Goal: Transaction & Acquisition: Book appointment/travel/reservation

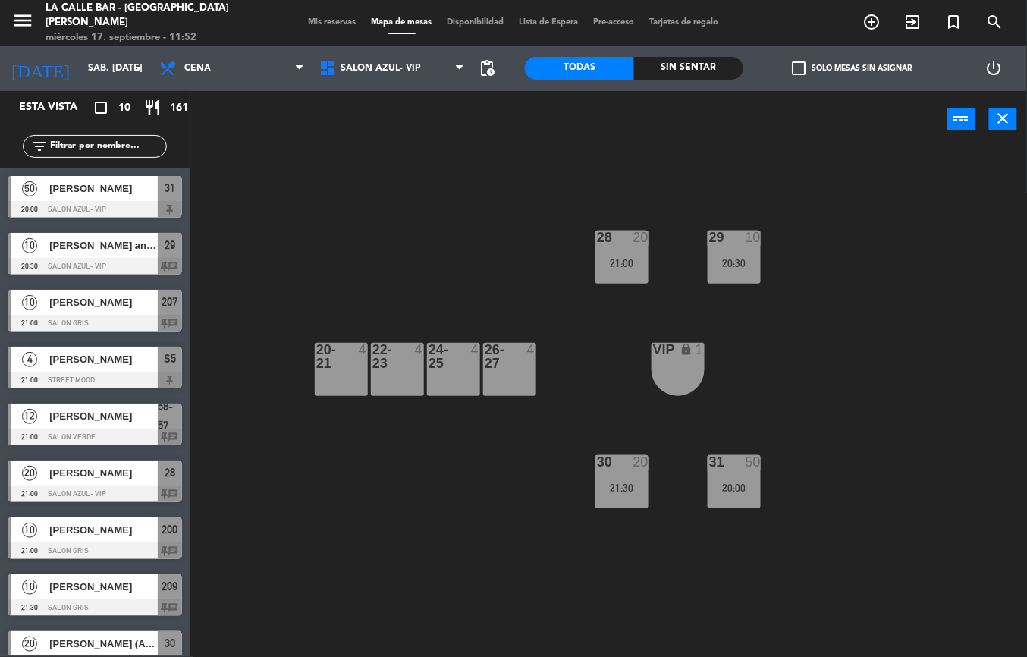
click at [520, 383] on div "26-27 4" at bounding box center [509, 369] width 53 height 53
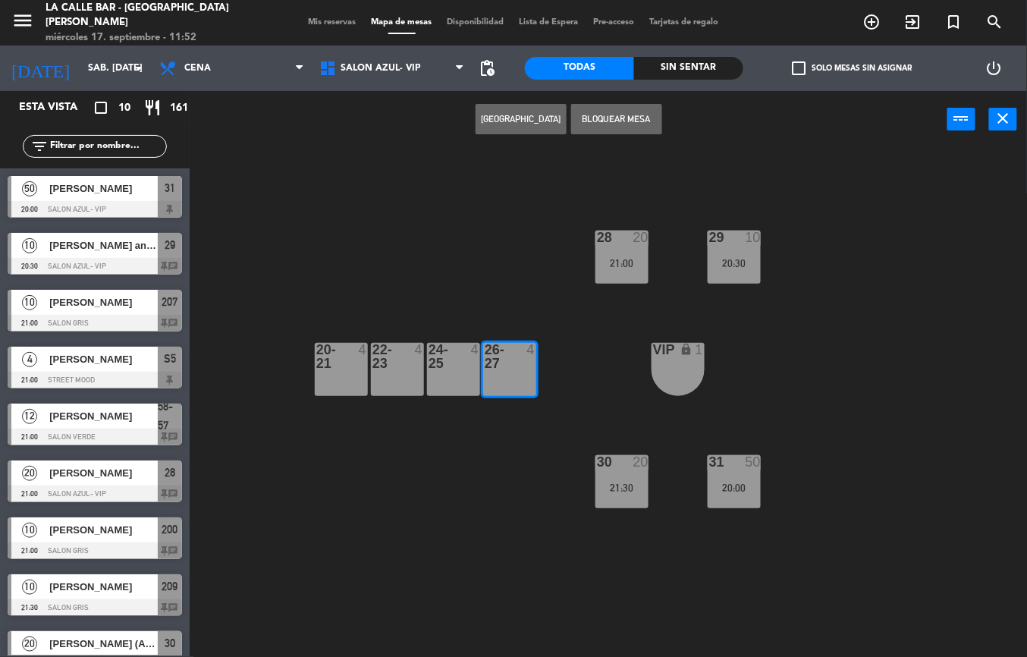
click at [467, 373] on div "24-25 4" at bounding box center [453, 369] width 53 height 53
click at [413, 268] on div "28 20 21:00 29 10 20:30 20-21 4 22-23 4 24-25 4 26-27 4 VIP lock 1 30 20 21:30 …" at bounding box center [613, 402] width 827 height 509
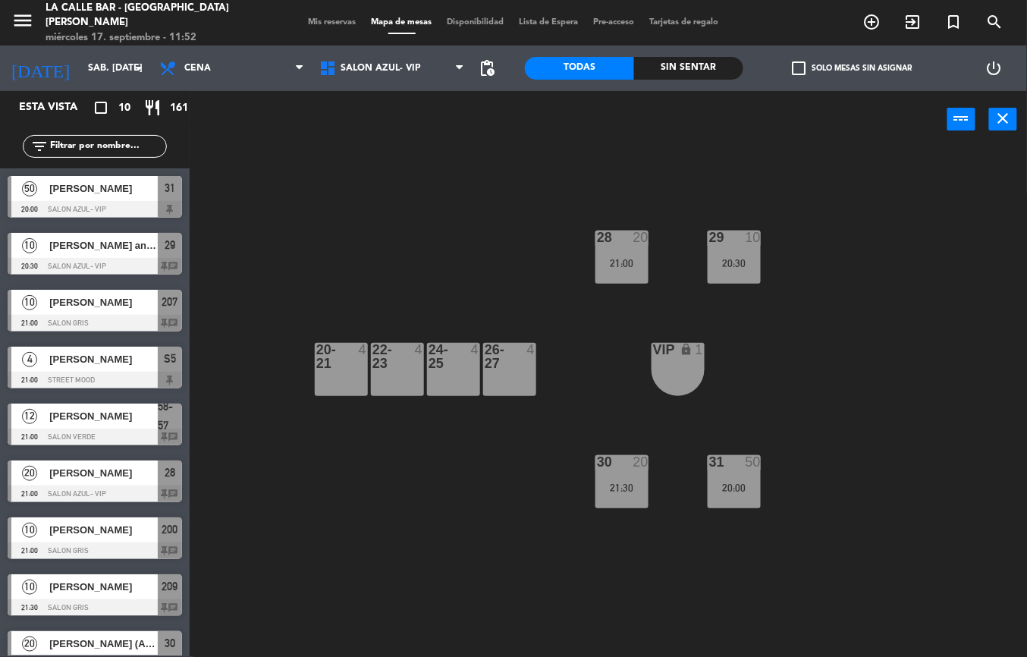
drag, startPoint x: 728, startPoint y: 253, endPoint x: 735, endPoint y: 258, distance: 8.6
click at [730, 253] on div "29 10 20:30" at bounding box center [734, 257] width 53 height 53
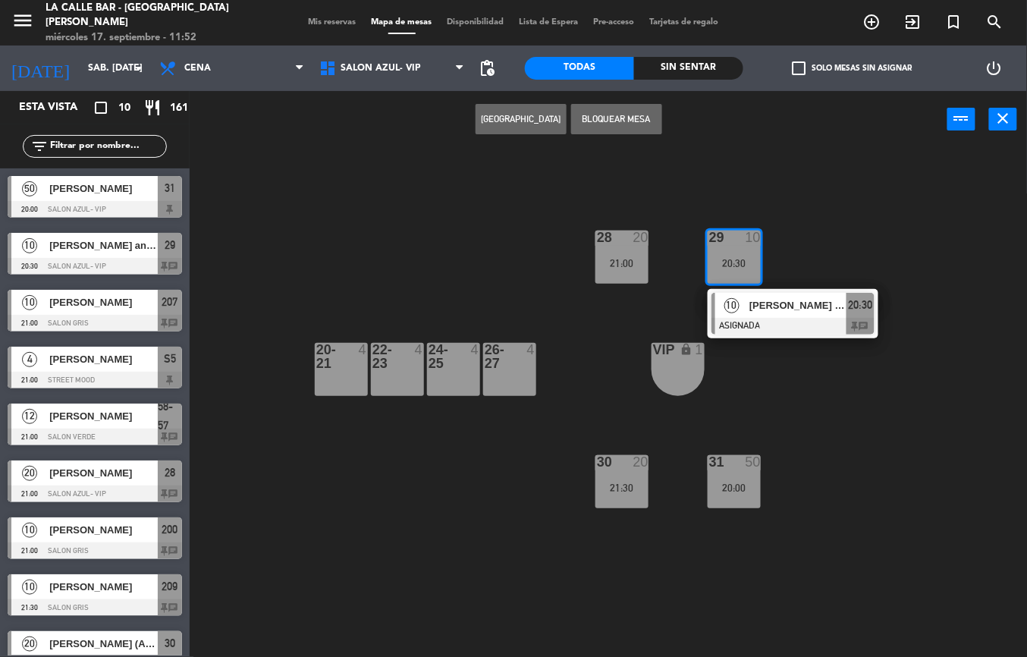
click at [769, 331] on div at bounding box center [793, 326] width 163 height 17
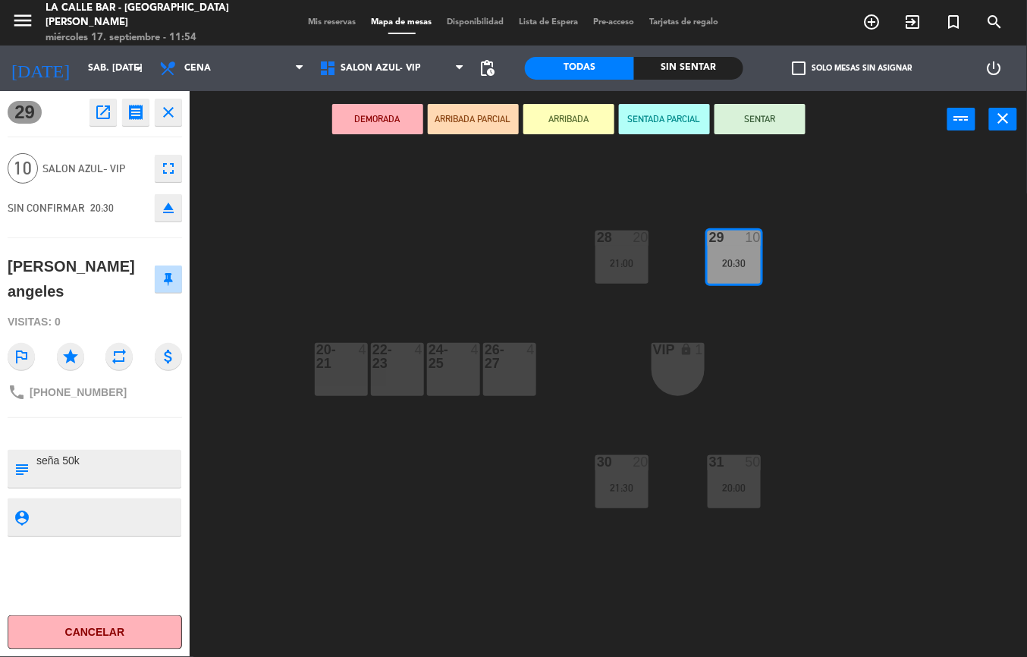
click at [283, 284] on div "28 20 21:00 29 10 20:30 20-21 4 22-23 4 24-25 4 26-27 4 VIP lock 1 30 20 21:30 …" at bounding box center [613, 402] width 827 height 509
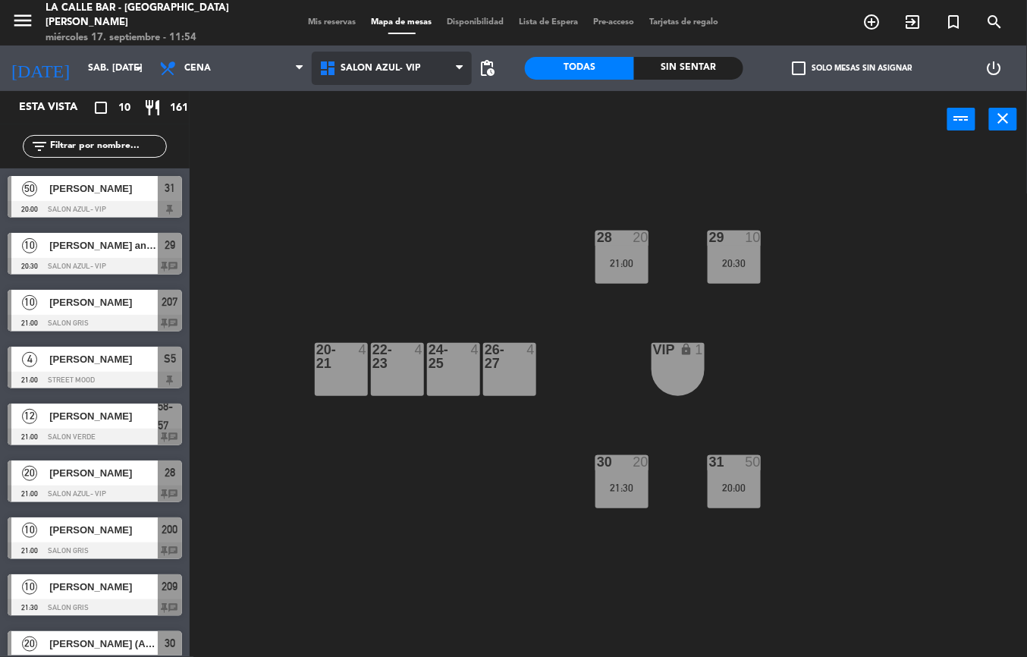
click at [393, 68] on span "SALON AZUL- VIP" at bounding box center [381, 68] width 80 height 11
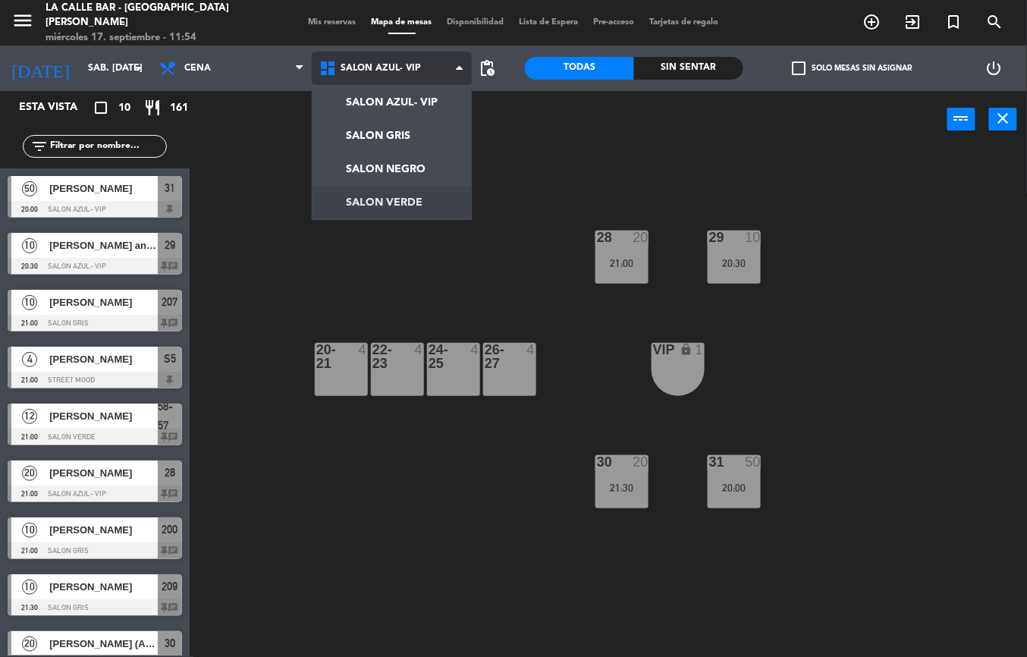
click at [429, 194] on ng-component "menu La Calle [PERSON_NAME] [PERSON_NAME] miércoles 17. septiembre - 11:54 Mis …" at bounding box center [513, 328] width 1027 height 657
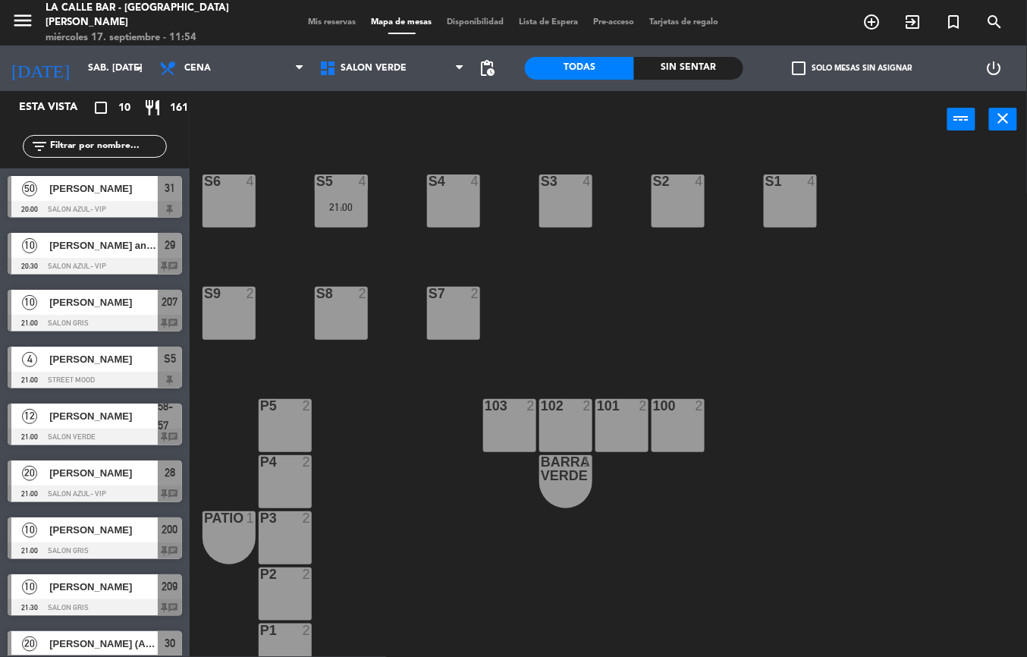
click at [448, 207] on div "S4 4" at bounding box center [453, 200] width 53 height 53
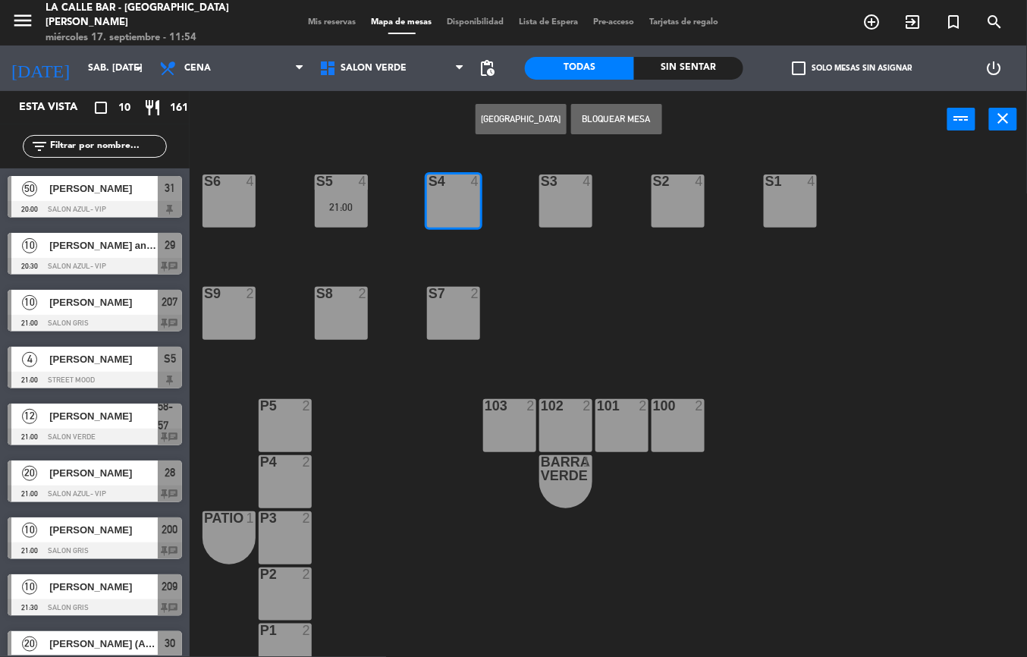
click at [556, 200] on div "S3 4" at bounding box center [565, 200] width 53 height 53
click at [520, 114] on button "[GEOGRAPHIC_DATA]" at bounding box center [521, 119] width 91 height 30
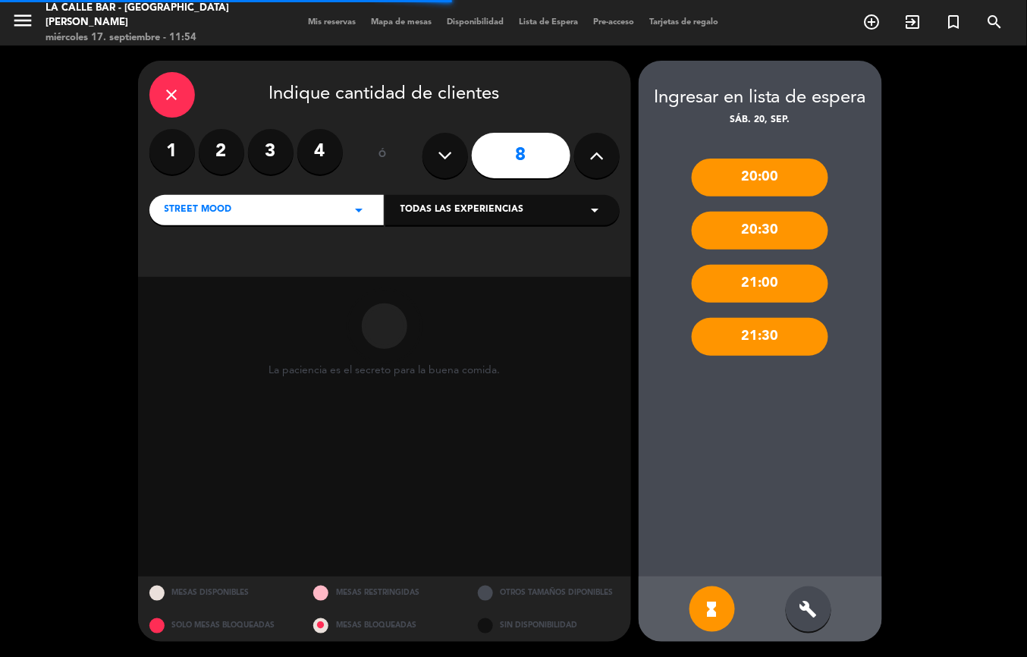
click at [598, 165] on icon at bounding box center [596, 155] width 14 height 23
type input "10"
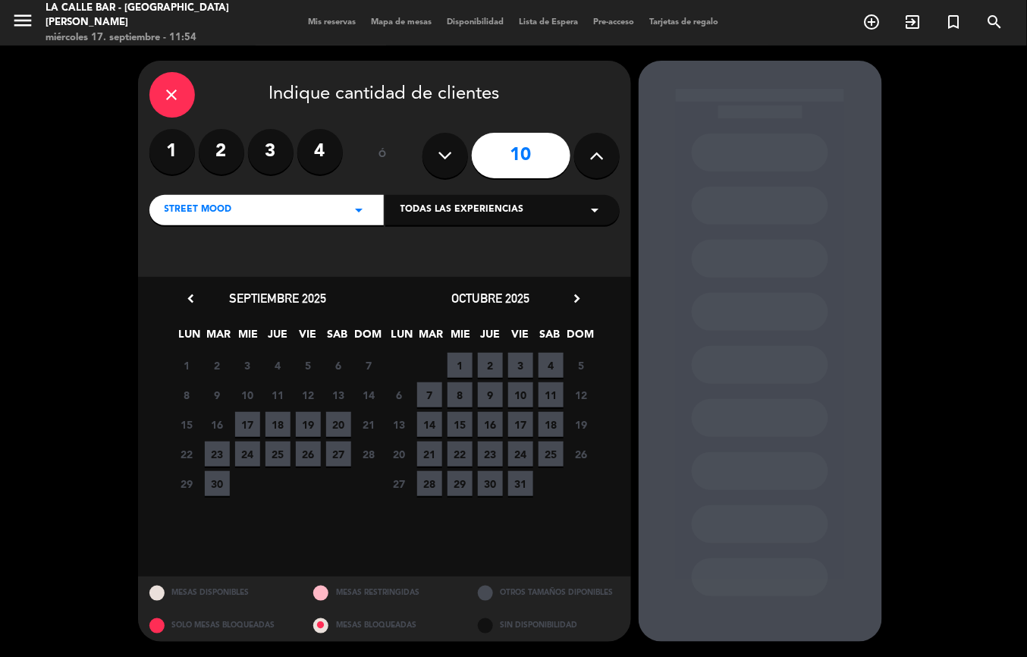
click at [347, 423] on span "20" at bounding box center [338, 424] width 25 height 25
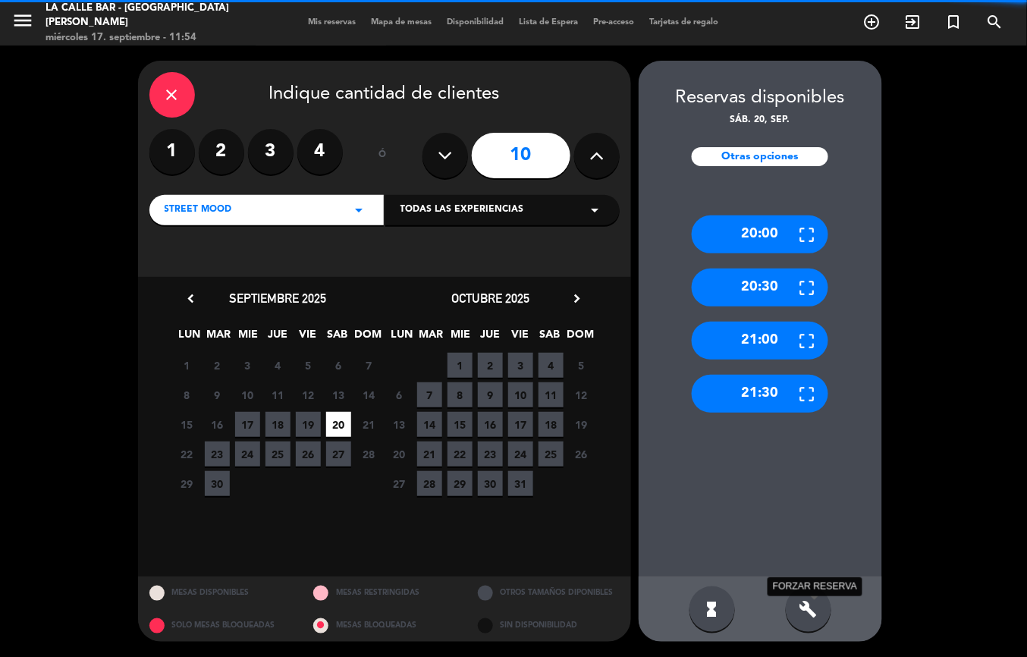
click at [812, 610] on icon "build" at bounding box center [809, 609] width 18 height 18
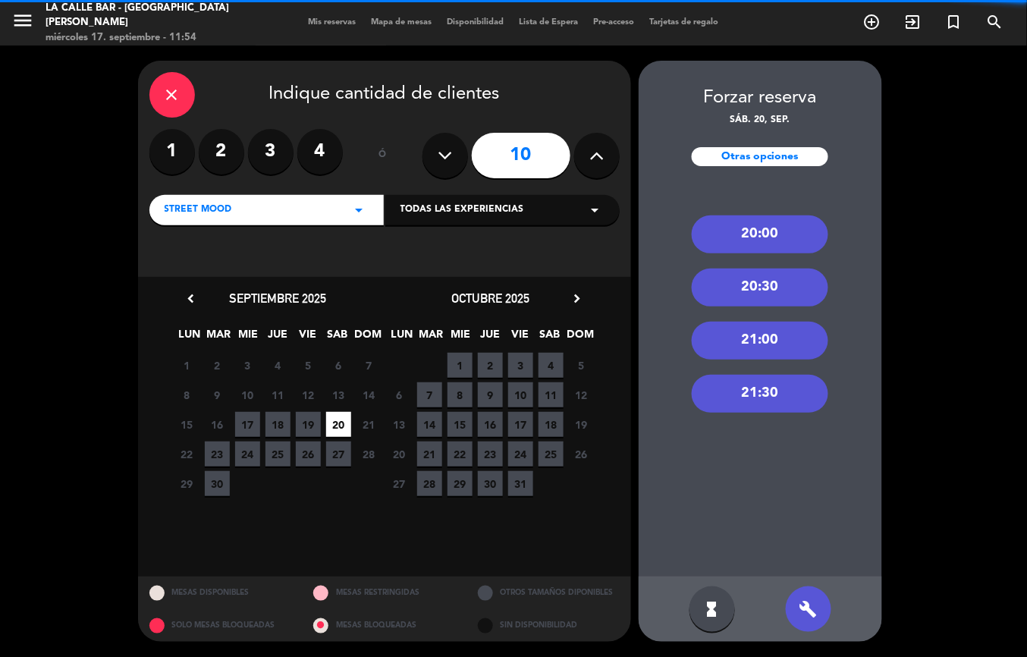
click at [751, 285] on div "20:30" at bounding box center [760, 288] width 137 height 38
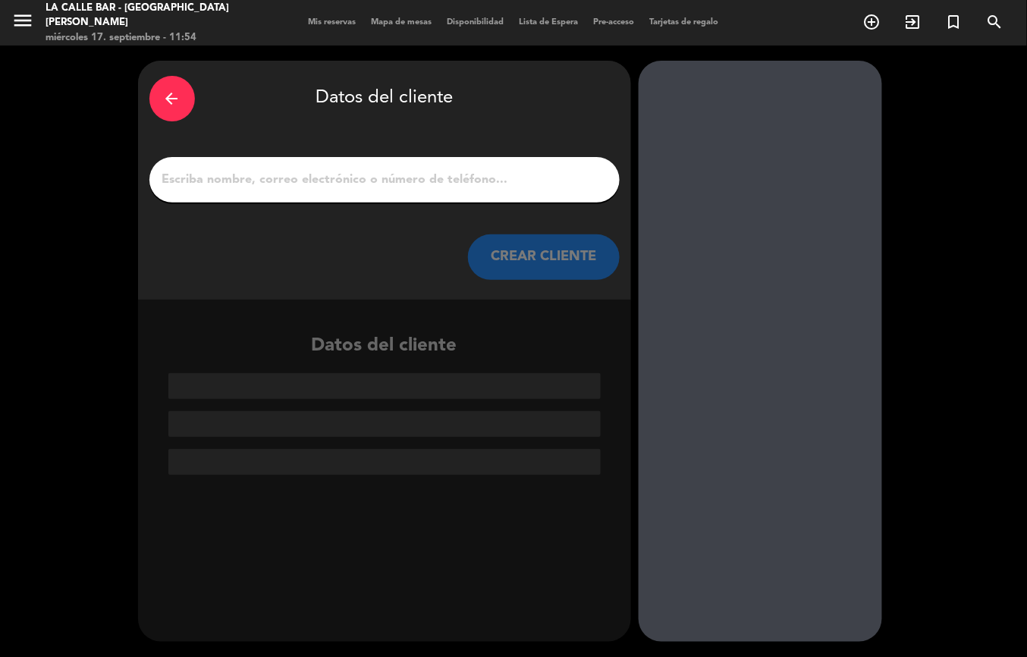
paste input "[PERSON_NAME]"
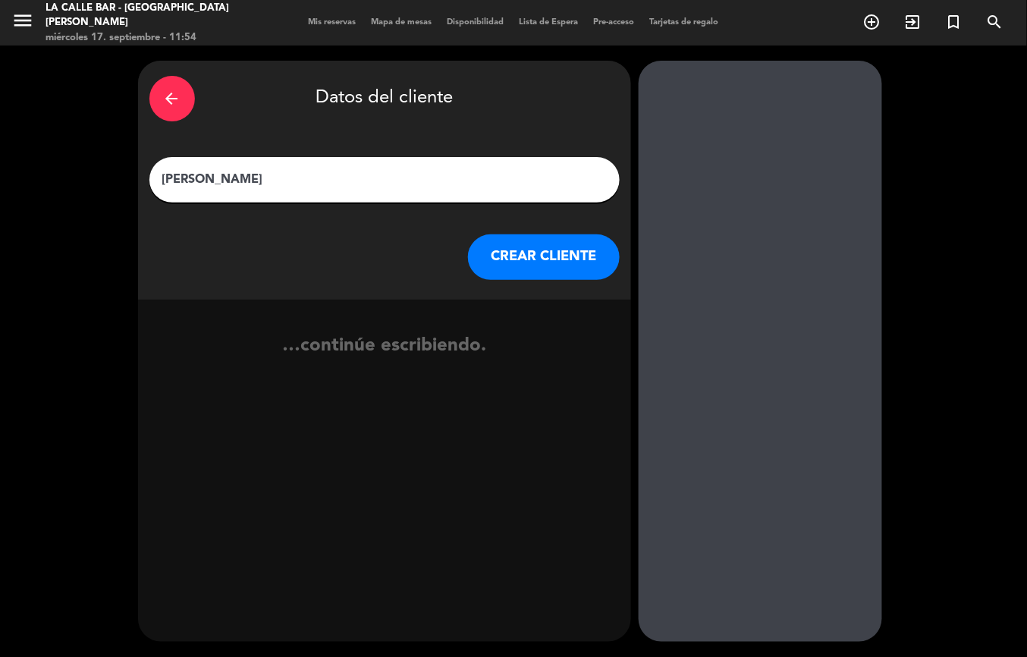
type input "[PERSON_NAME]"
click at [510, 264] on button "CREAR CLIENTE" at bounding box center [544, 257] width 152 height 46
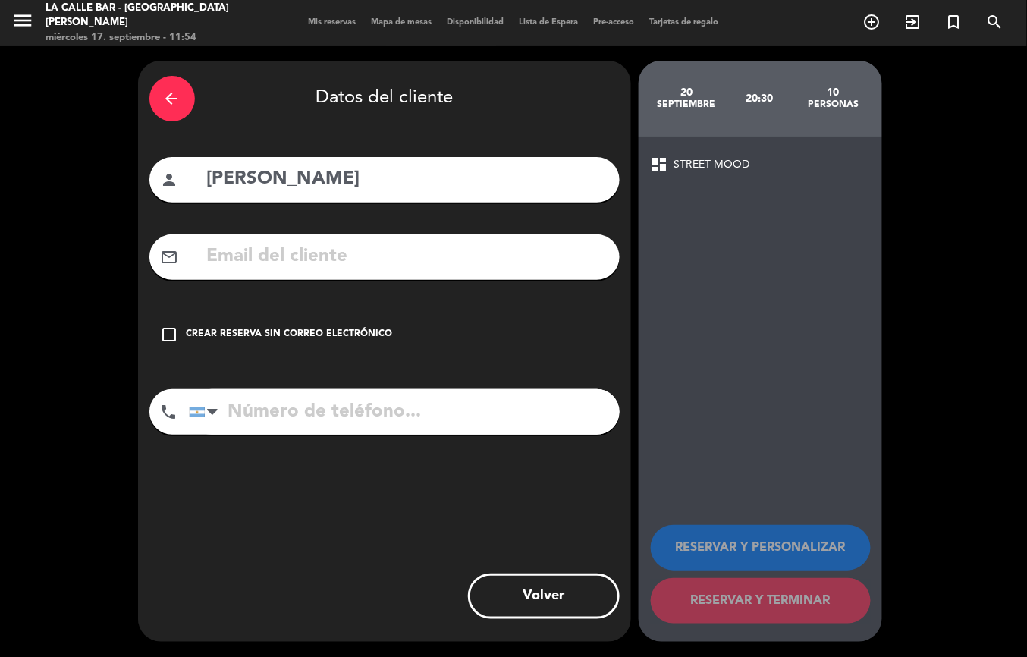
click at [369, 322] on div "check_box_outline_blank Crear reserva sin correo electrónico" at bounding box center [384, 335] width 470 height 46
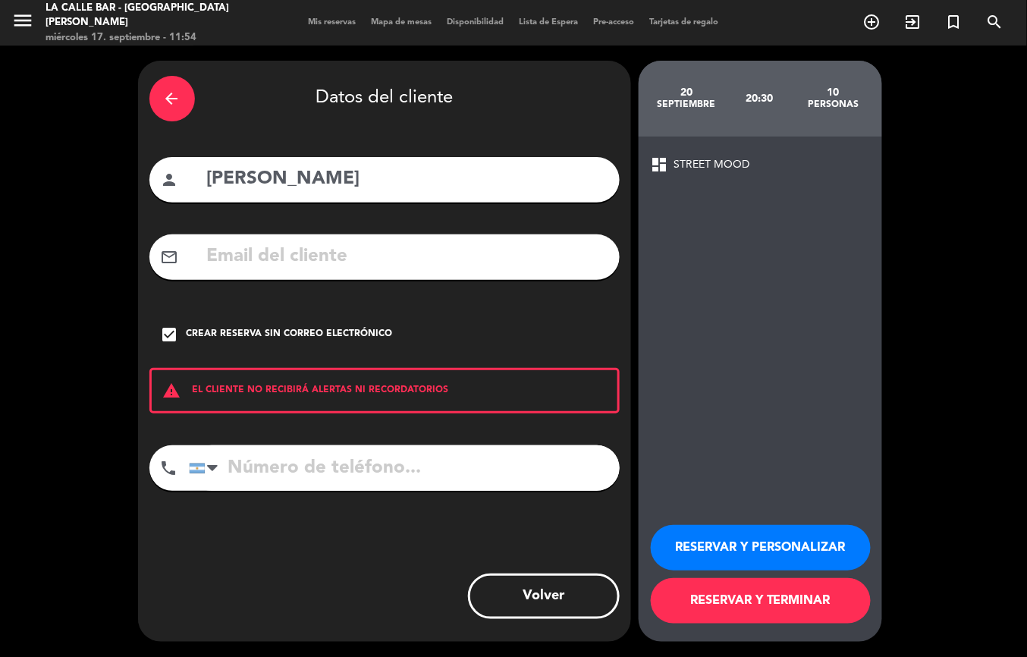
paste input "[PHONE_NUMBER]"
type input "[PHONE_NUMBER]"
drag, startPoint x: 781, startPoint y: 544, endPoint x: 730, endPoint y: 517, distance: 57.7
click at [778, 545] on button "RESERVAR Y PERSONALIZAR" at bounding box center [761, 548] width 220 height 46
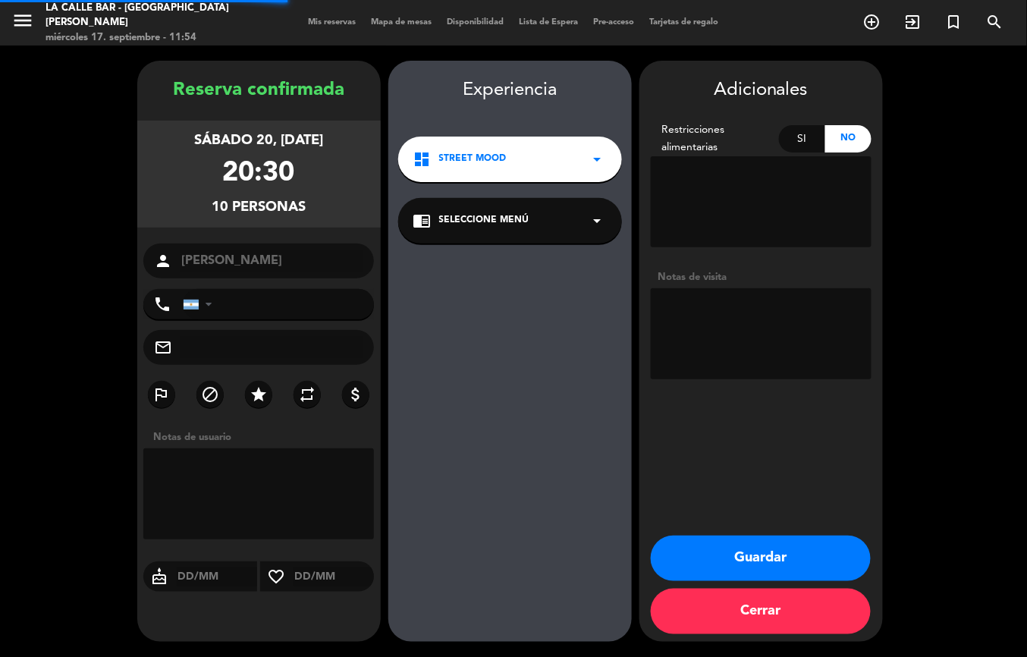
type input "[PHONE_NUMBER]"
click at [759, 353] on textarea at bounding box center [761, 333] width 221 height 91
type textarea "seña 60k"
click at [714, 311] on textarea at bounding box center [761, 333] width 221 height 91
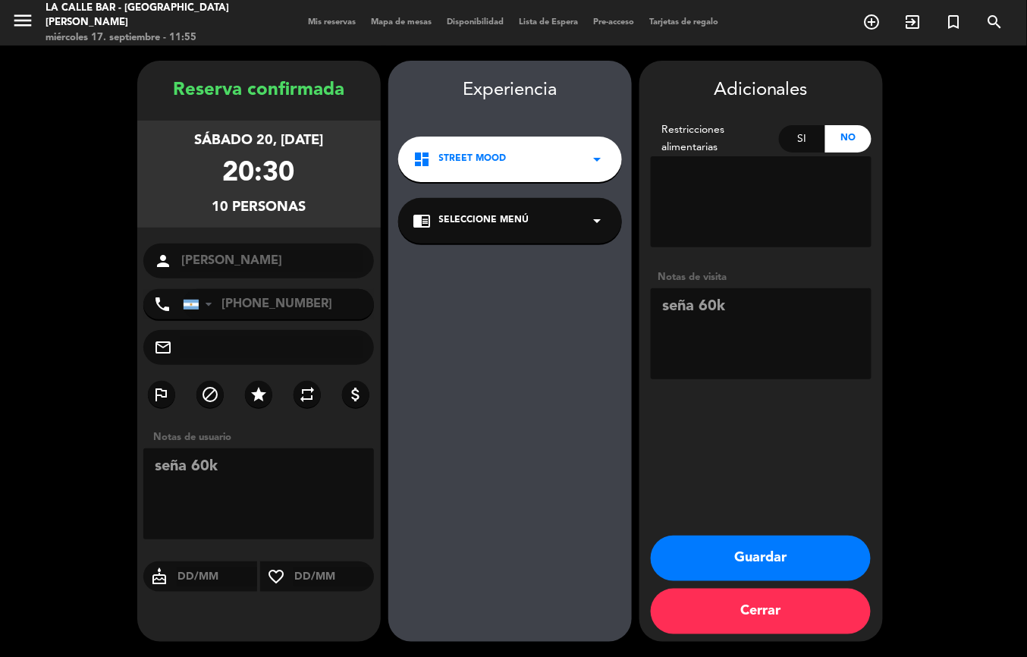
click at [715, 311] on textarea at bounding box center [761, 333] width 221 height 91
click at [710, 303] on textarea at bounding box center [761, 333] width 221 height 91
type textarea "seña 50k"
click at [262, 498] on textarea at bounding box center [258, 493] width 231 height 91
type textarea "s"
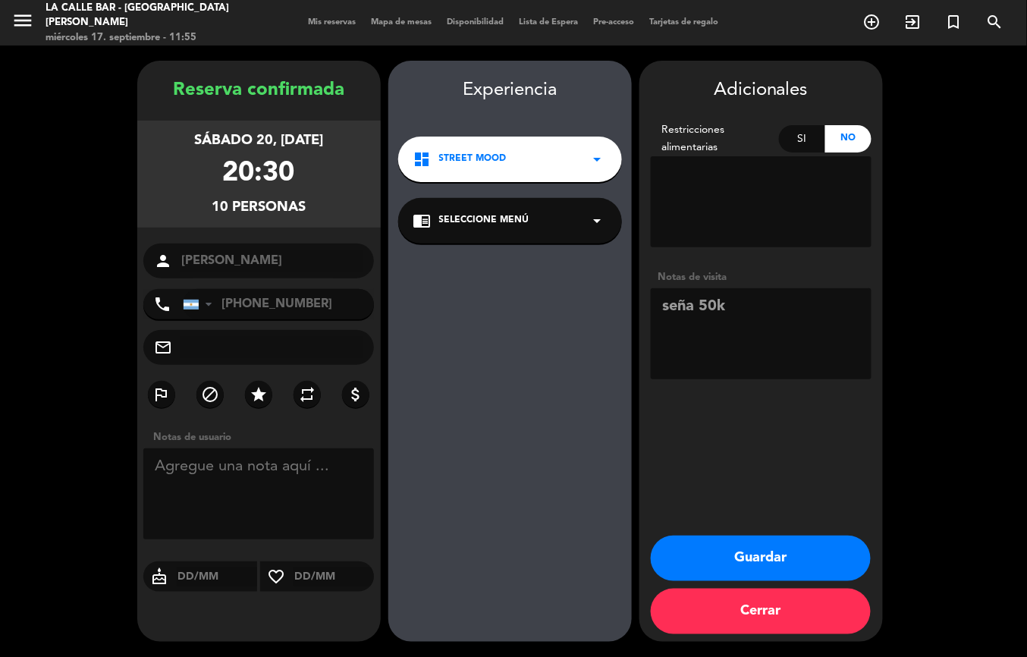
click at [783, 564] on button "Guardar" at bounding box center [761, 559] width 220 height 46
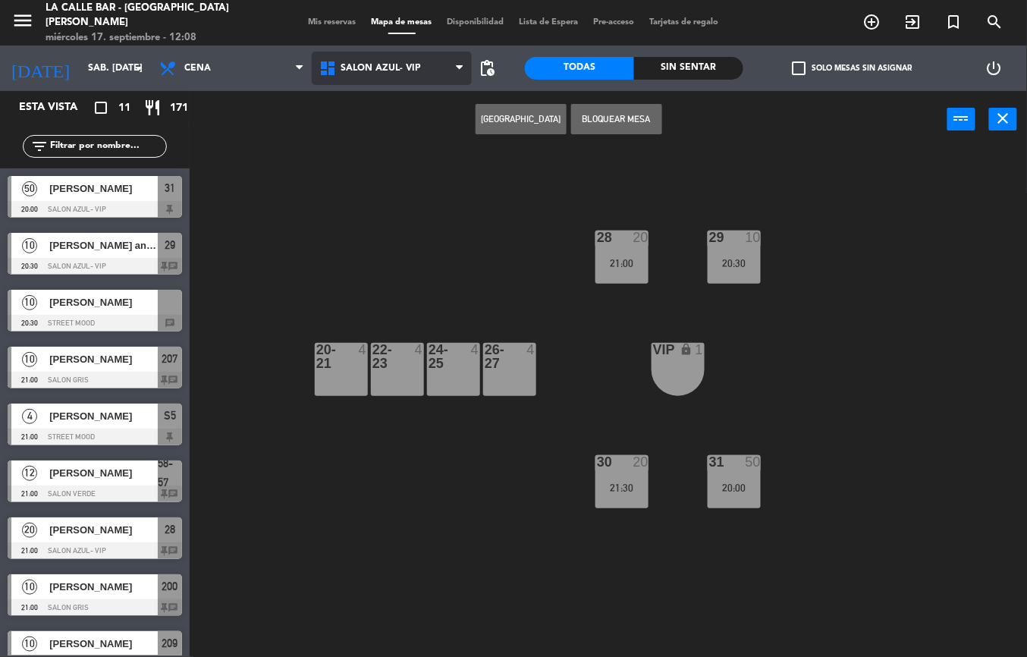
drag, startPoint x: 401, startPoint y: 77, endPoint x: 386, endPoint y: 86, distance: 17.7
click at [401, 77] on span "SALON AZUL- VIP" at bounding box center [392, 68] width 160 height 33
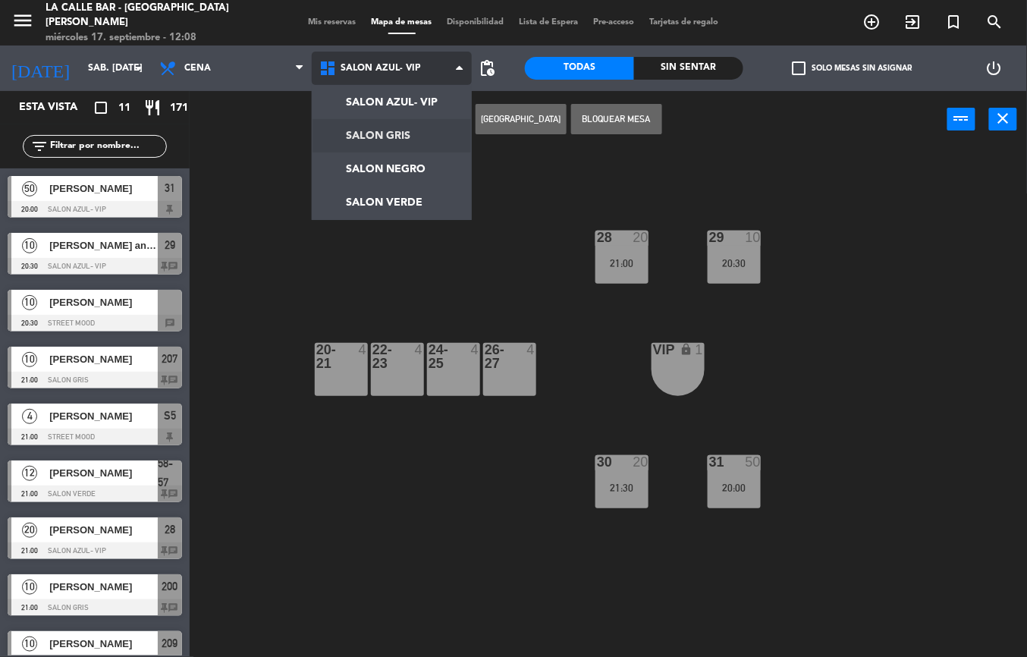
click at [404, 143] on ng-component "menu La Calle [PERSON_NAME] [PERSON_NAME] miércoles 17. septiembre - 12:08 Mis …" at bounding box center [513, 328] width 1027 height 657
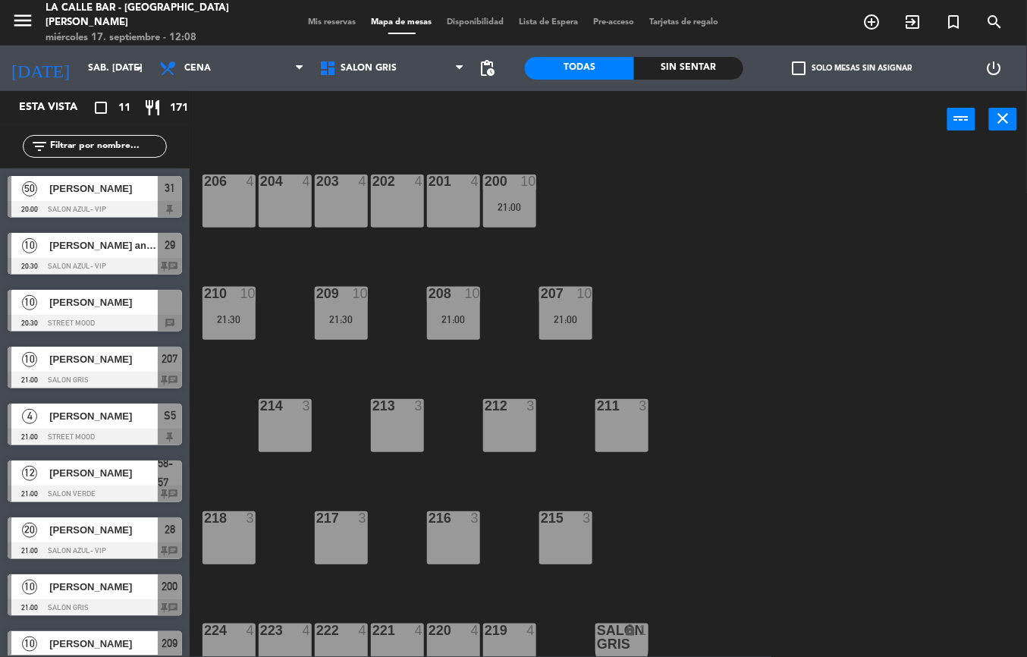
scroll to position [20, 0]
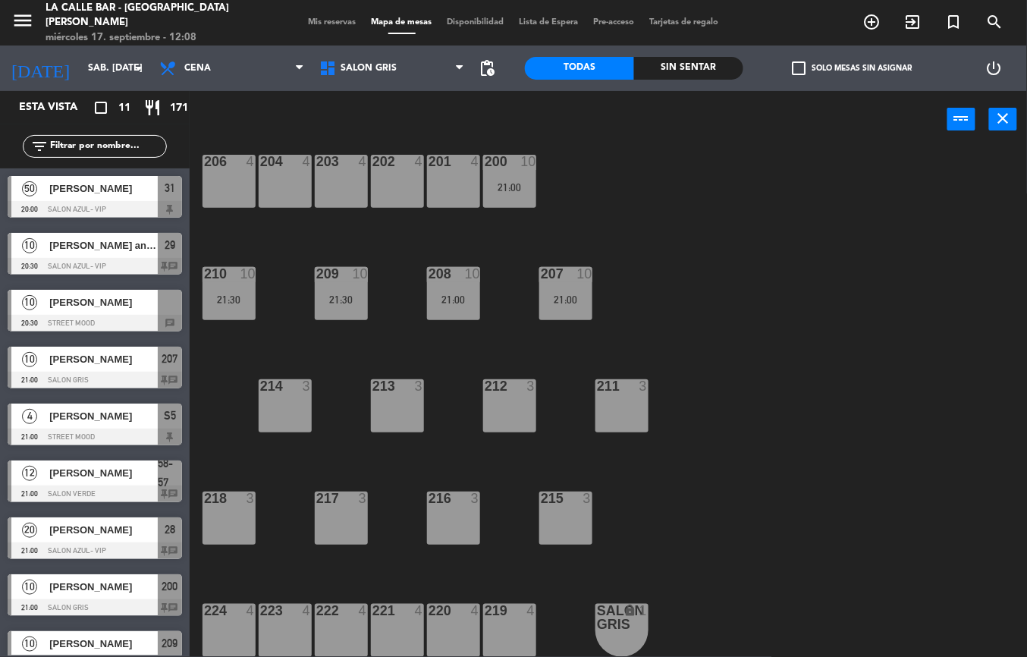
click at [575, 514] on div "215 3" at bounding box center [565, 518] width 53 height 53
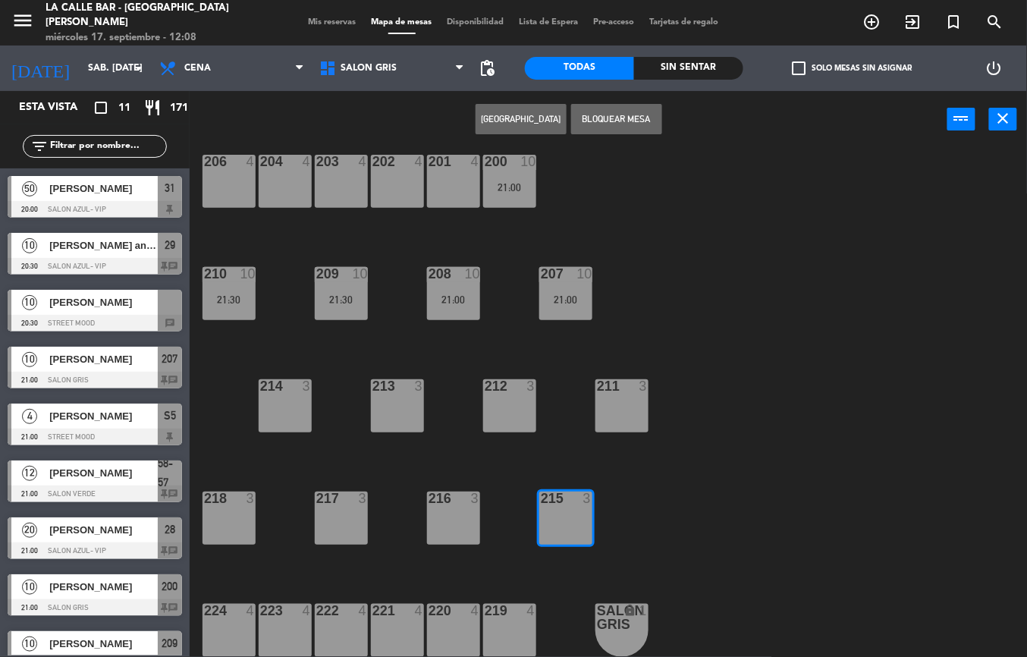
click at [483, 522] on div "206 4 204 4 203 4 202 4 201 4 200 10 21:00 210 10 21:30 209 10 21:30 208 10 21:…" at bounding box center [613, 402] width 827 height 509
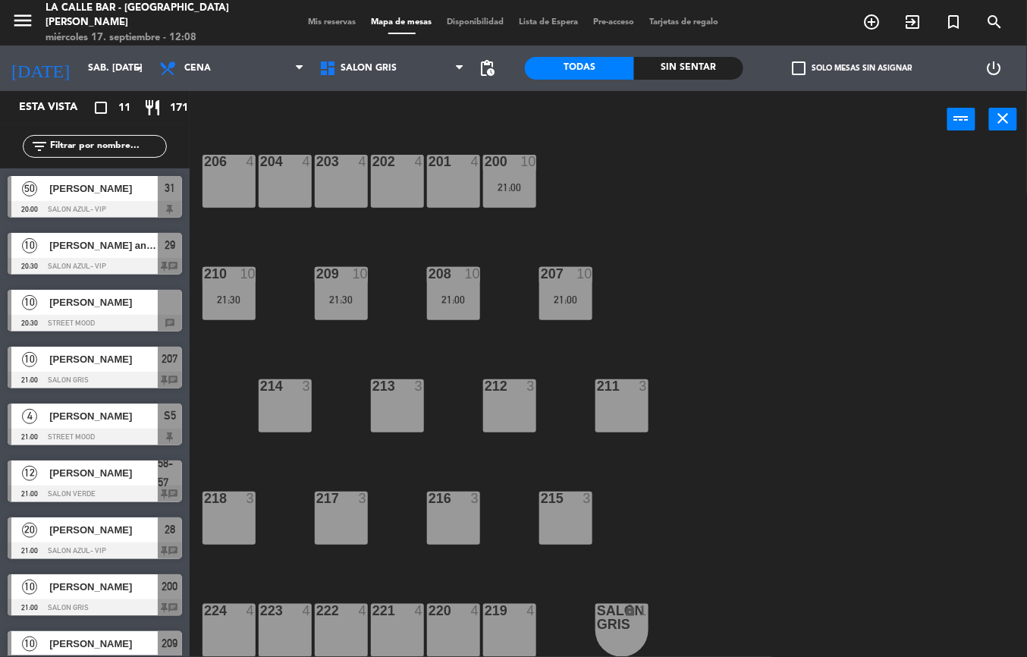
click at [459, 513] on div "216 3" at bounding box center [453, 518] width 53 height 53
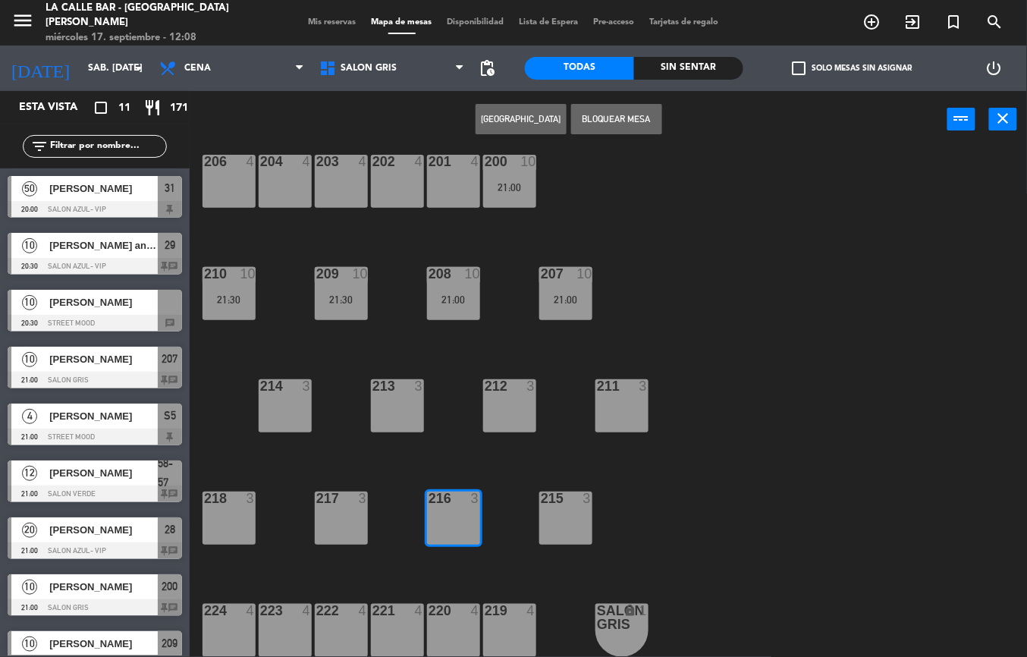
click at [560, 523] on div "215 3" at bounding box center [565, 518] width 53 height 53
click at [92, 302] on span "[PERSON_NAME]" at bounding box center [103, 302] width 108 height 16
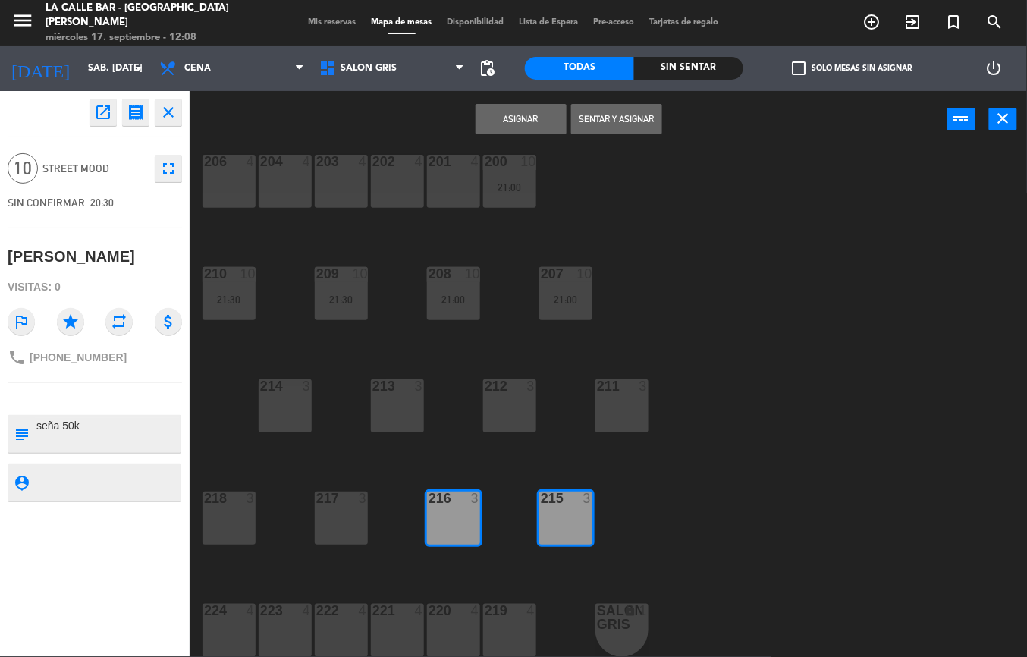
click at [517, 114] on button "Asignar" at bounding box center [521, 119] width 91 height 30
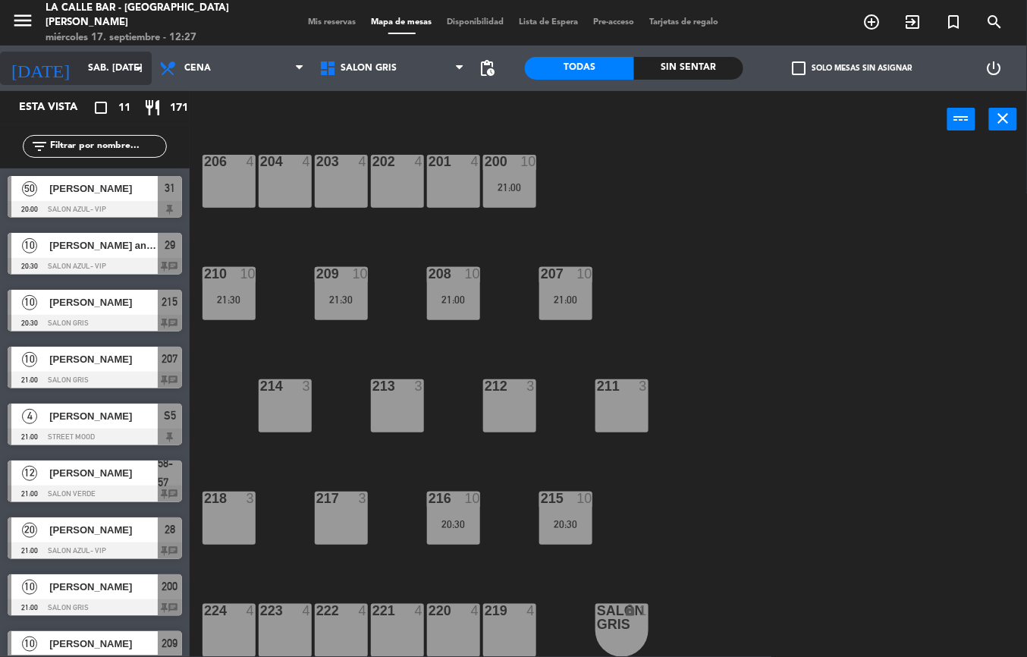
click at [80, 55] on input "sáb. [DATE]" at bounding box center [144, 68] width 128 height 26
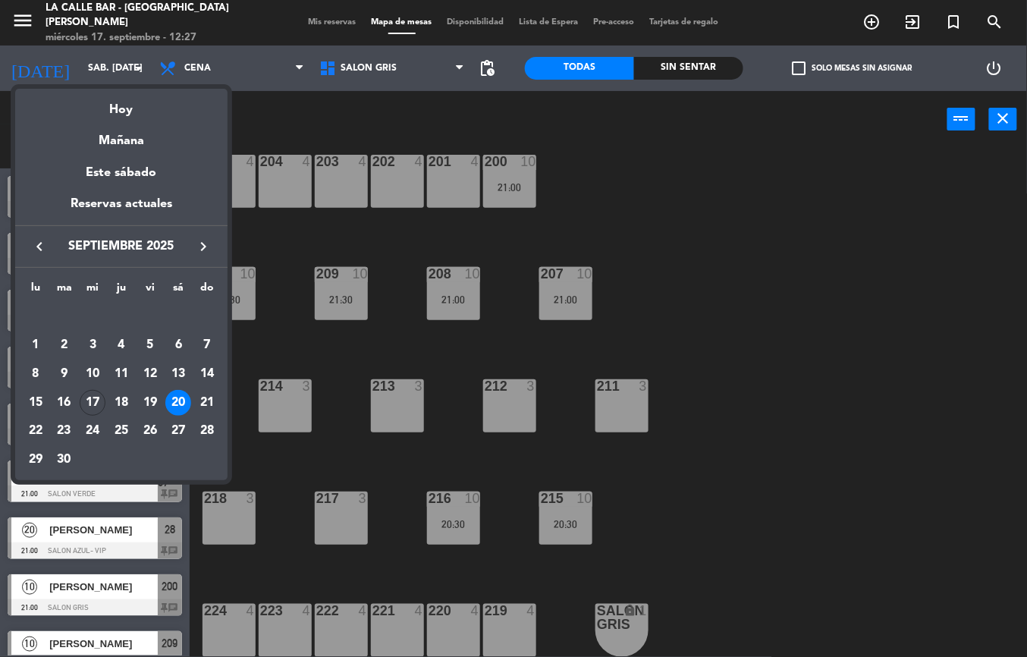
click at [602, 322] on div at bounding box center [513, 328] width 1027 height 657
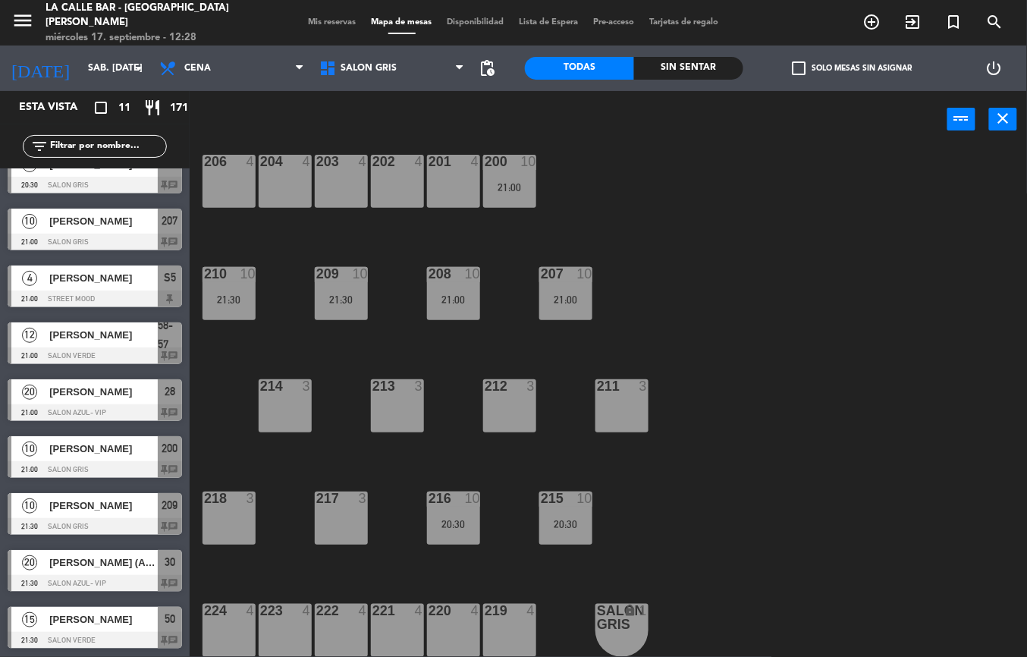
scroll to position [0, 0]
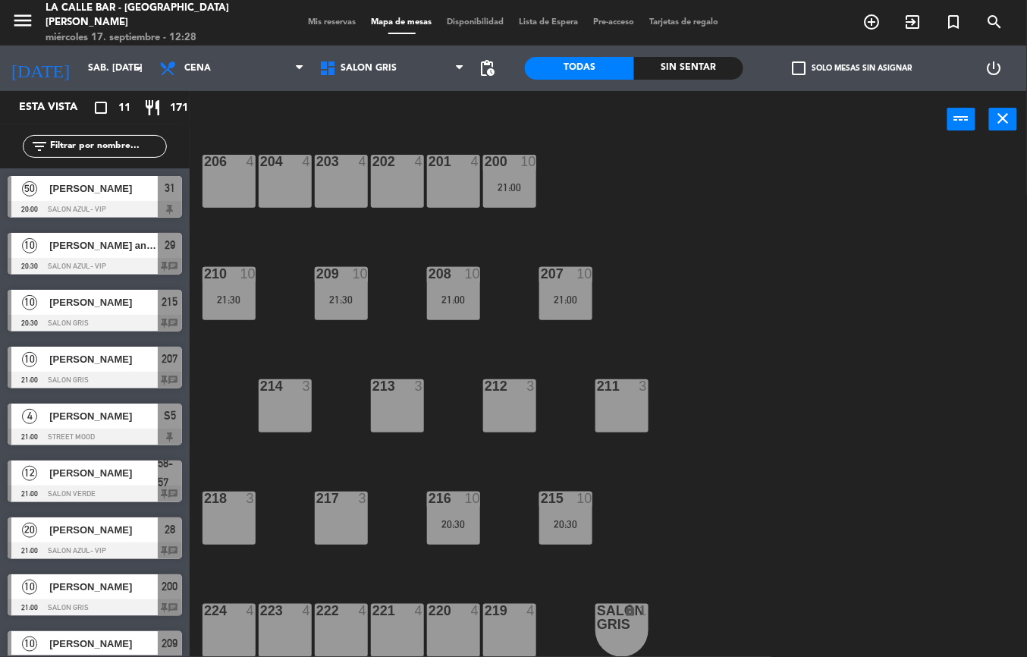
click at [89, 247] on span "[PERSON_NAME] angeles" at bounding box center [103, 245] width 108 height 16
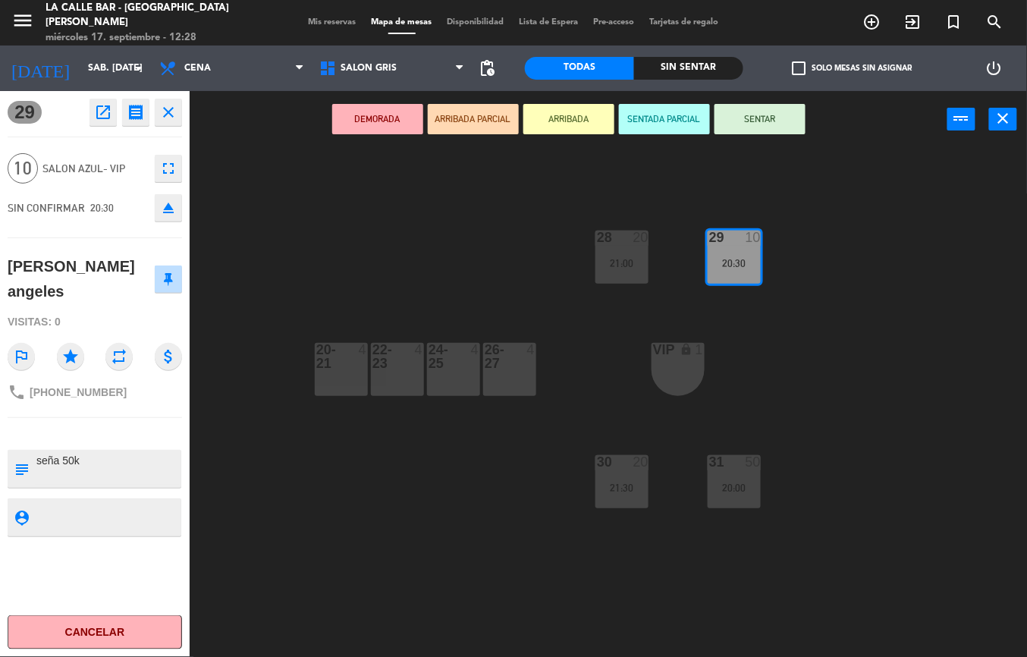
drag, startPoint x: 285, startPoint y: 200, endPoint x: 283, endPoint y: 192, distance: 8.6
click at [284, 199] on div "28 20 21:00 29 10 20:30 20-21 4 22-23 4 24-25 4 26-27 4 VIP lock 1 30 20 21:30 …" at bounding box center [613, 402] width 827 height 509
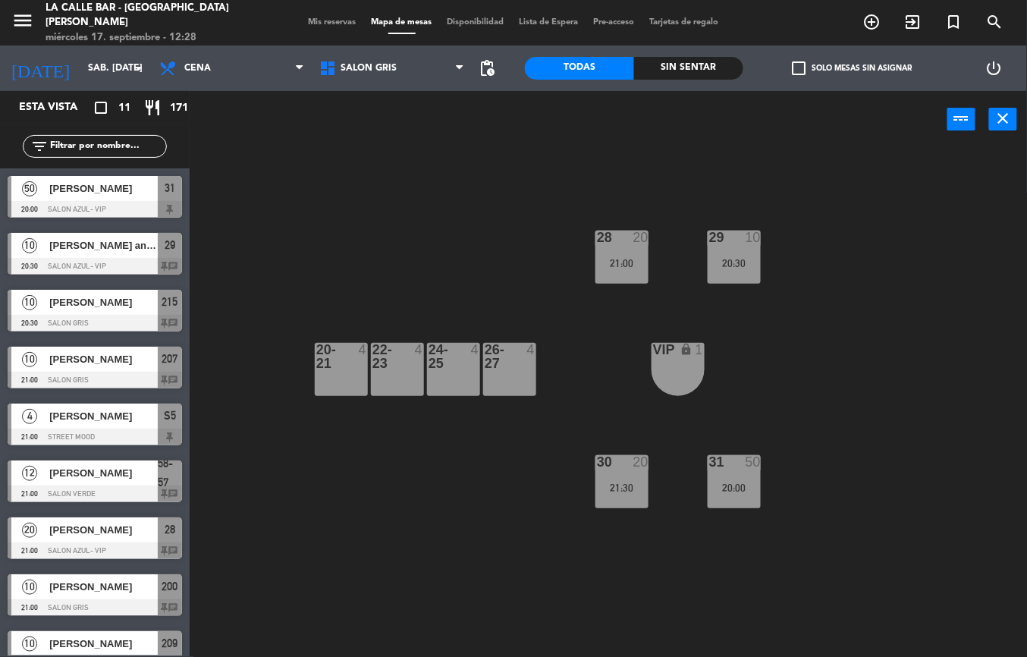
click at [91, 300] on span "[PERSON_NAME]" at bounding box center [103, 302] width 108 height 16
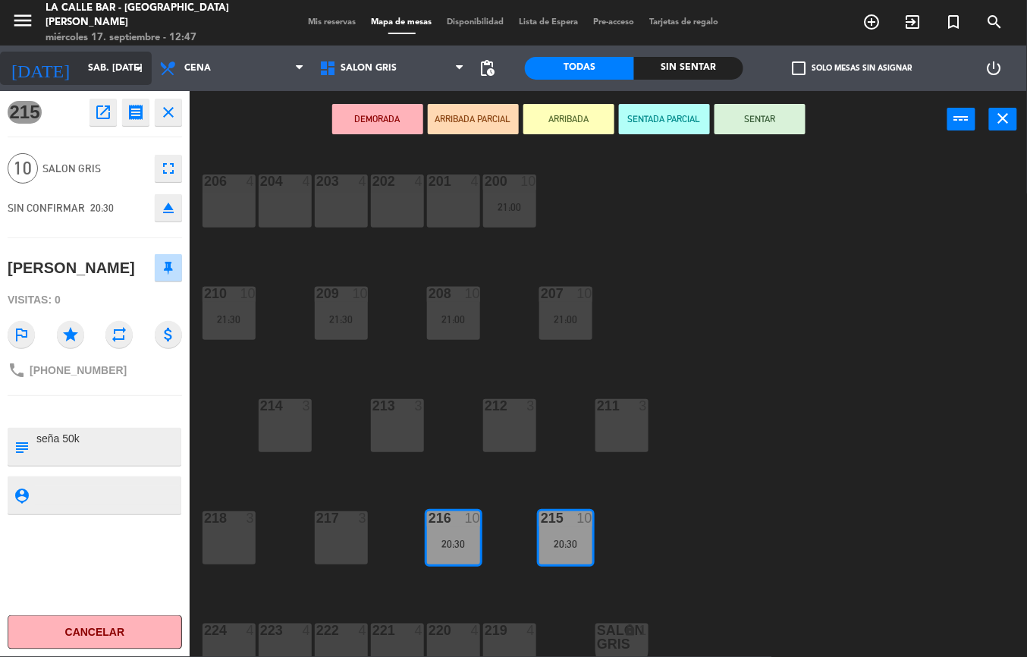
click at [105, 62] on input "sáb. [DATE]" at bounding box center [144, 68] width 128 height 26
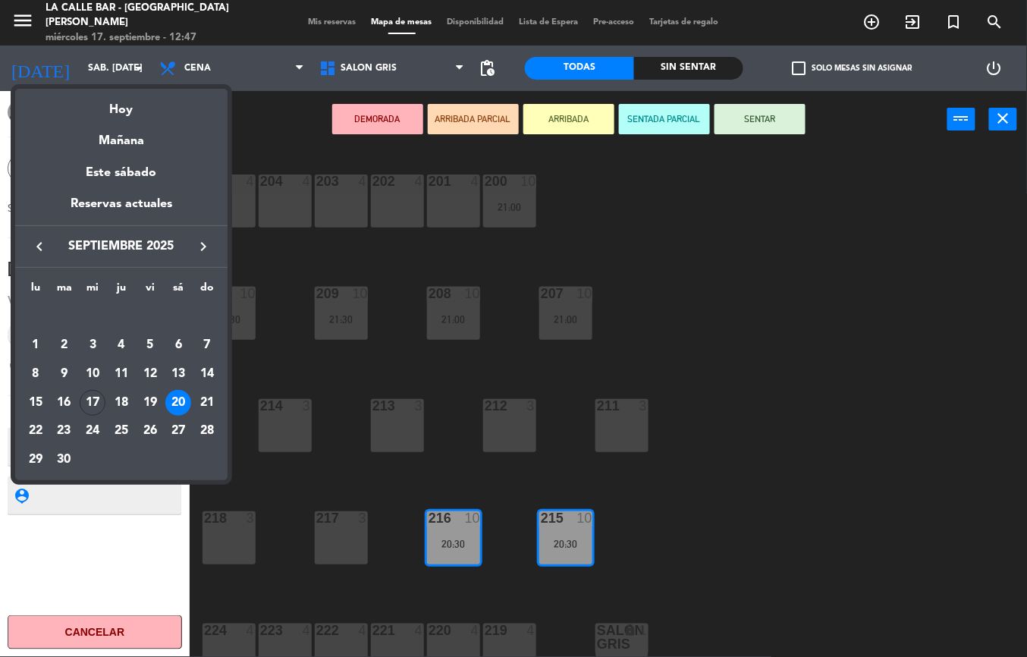
click at [205, 247] on icon "keyboard_arrow_right" at bounding box center [203, 246] width 18 height 18
click at [813, 363] on div at bounding box center [513, 328] width 1027 height 657
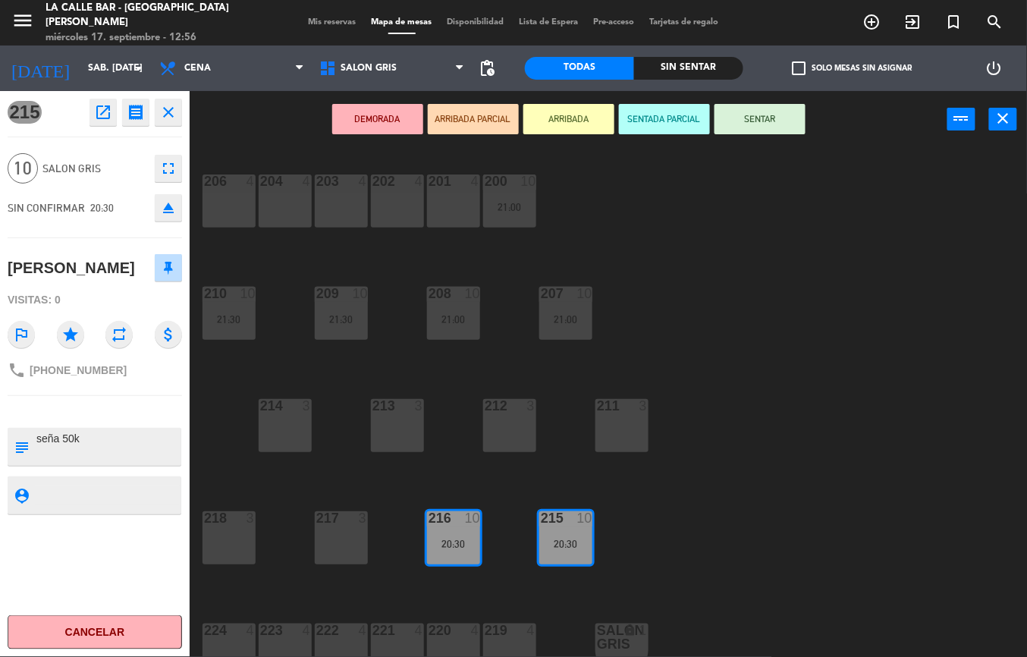
click at [810, 353] on div "206 4 204 4 203 4 202 4 201 4 200 10 21:00 210 10 21:30 209 10 21:30 208 10 21:…" at bounding box center [613, 402] width 827 height 509
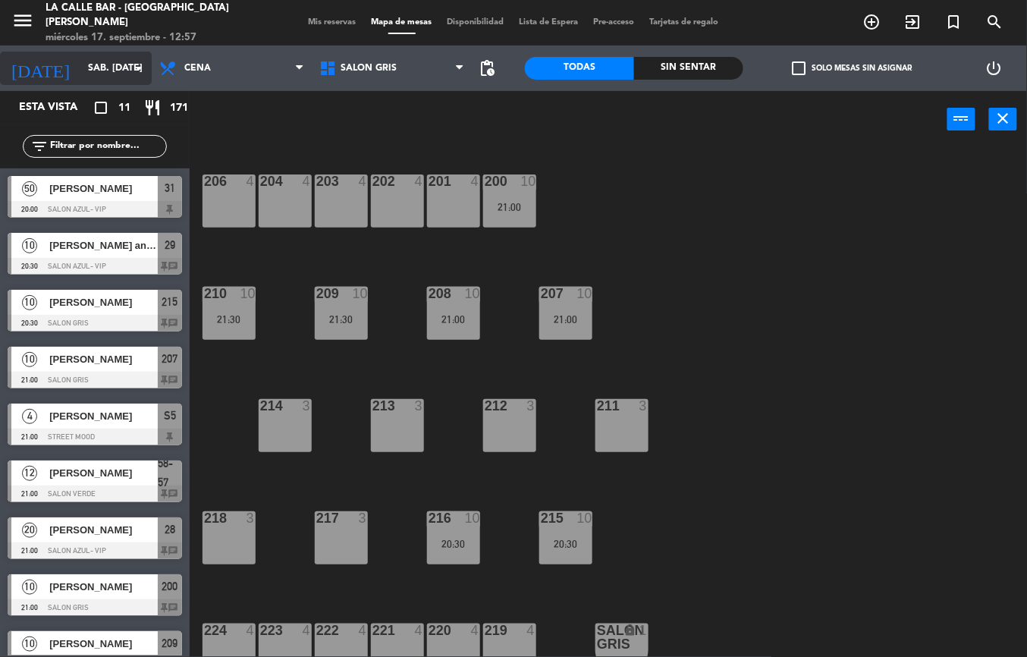
click at [80, 68] on input "sáb. [DATE]" at bounding box center [144, 68] width 128 height 26
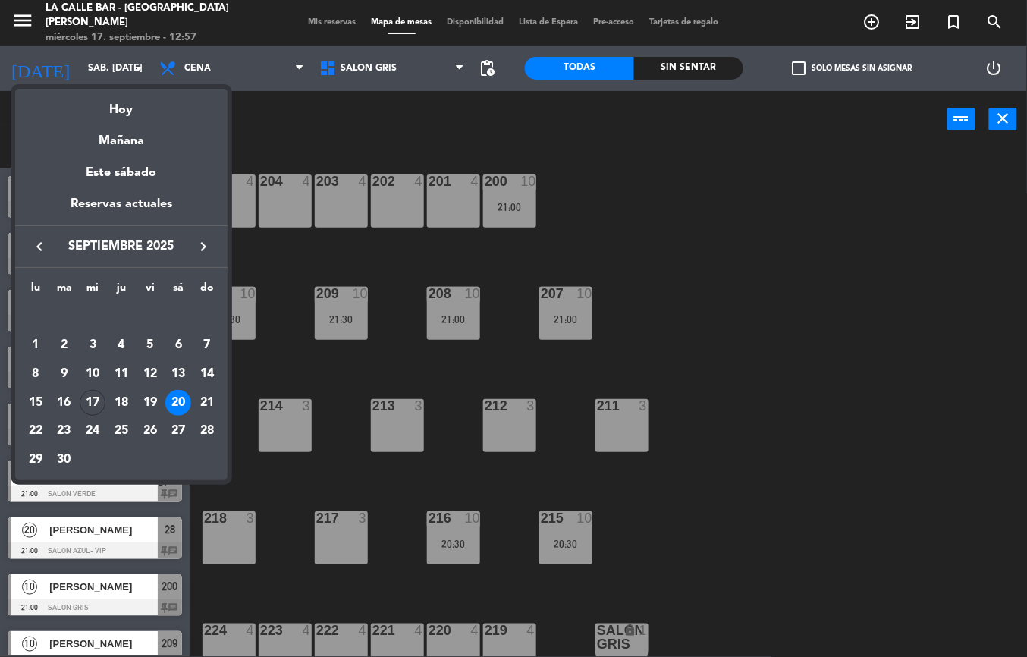
click at [573, 271] on div at bounding box center [513, 328] width 1027 height 657
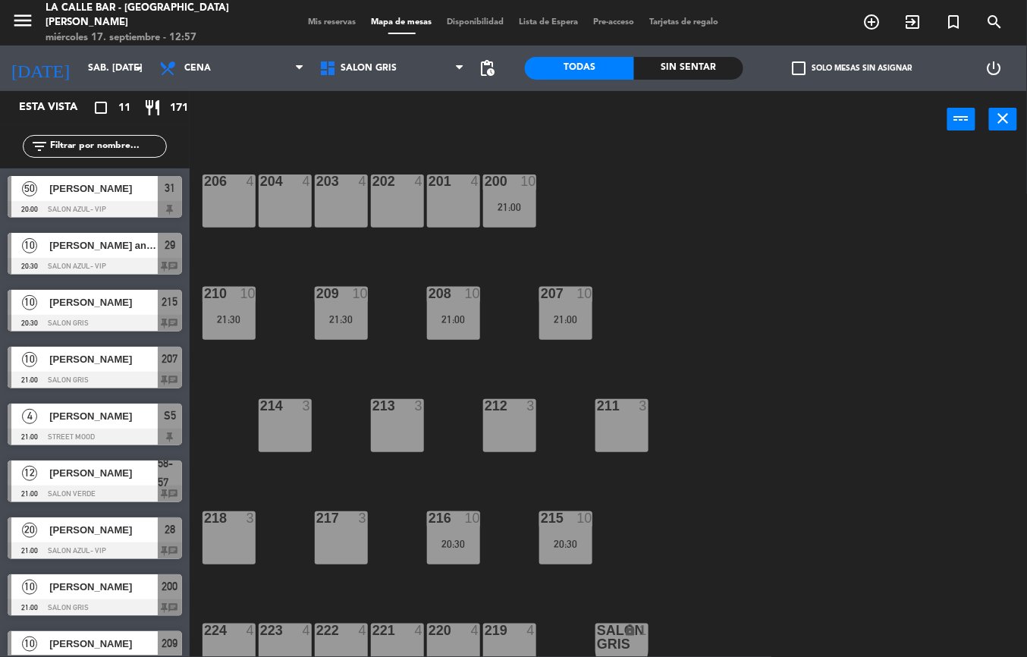
click at [346, 532] on div "217 3" at bounding box center [341, 537] width 53 height 53
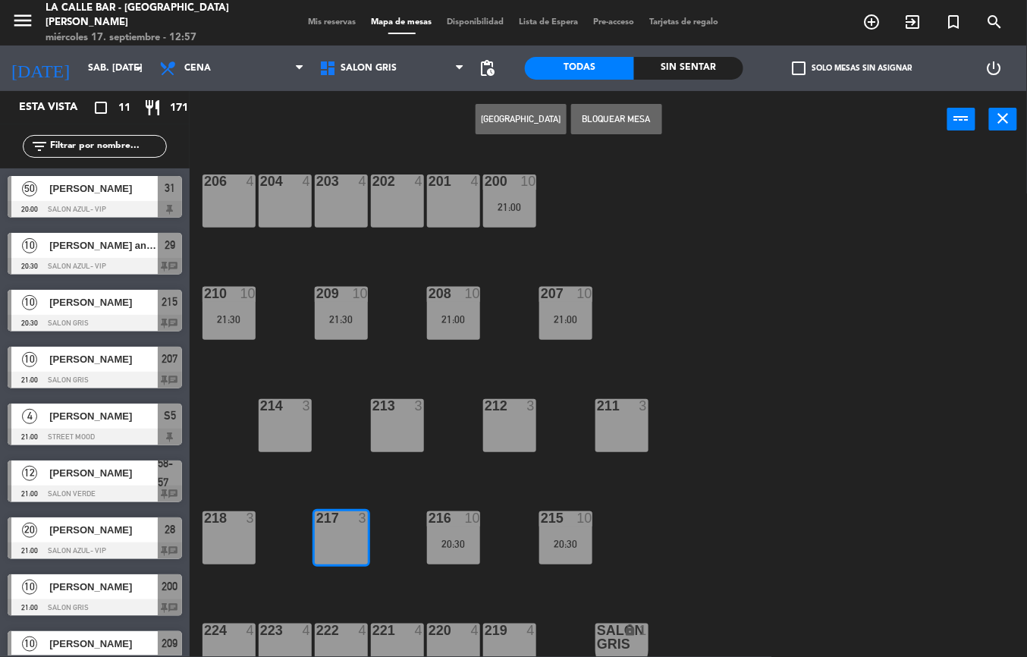
drag, startPoint x: 238, startPoint y: 529, endPoint x: 240, endPoint y: 489, distance: 41.0
click at [237, 529] on div "218 3" at bounding box center [229, 537] width 53 height 53
click at [517, 120] on button "[GEOGRAPHIC_DATA]" at bounding box center [521, 119] width 91 height 30
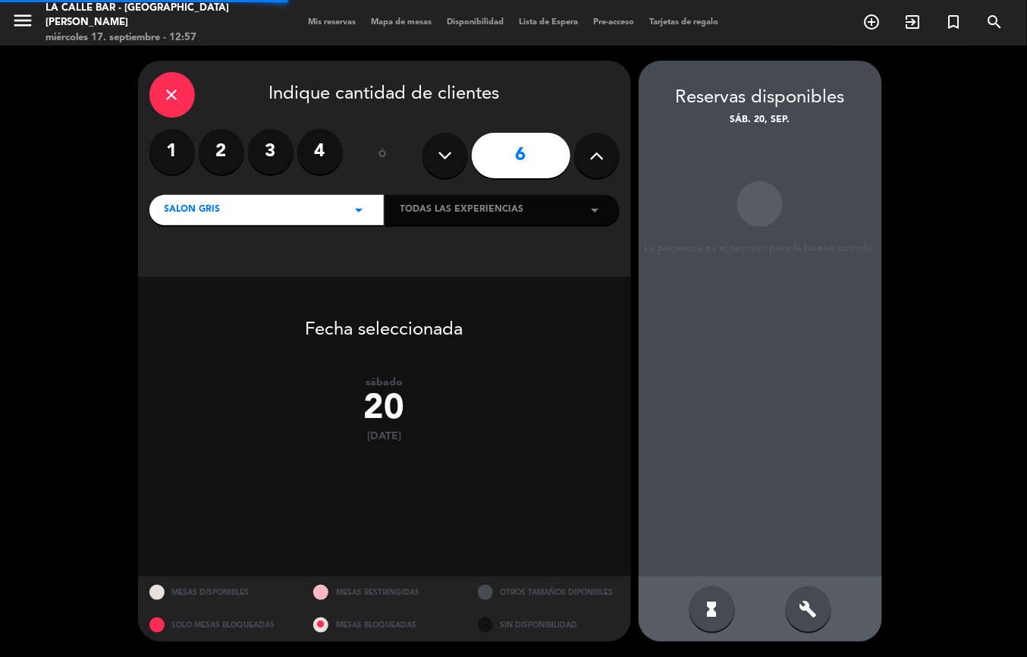
click at [587, 164] on button at bounding box center [597, 156] width 46 height 46
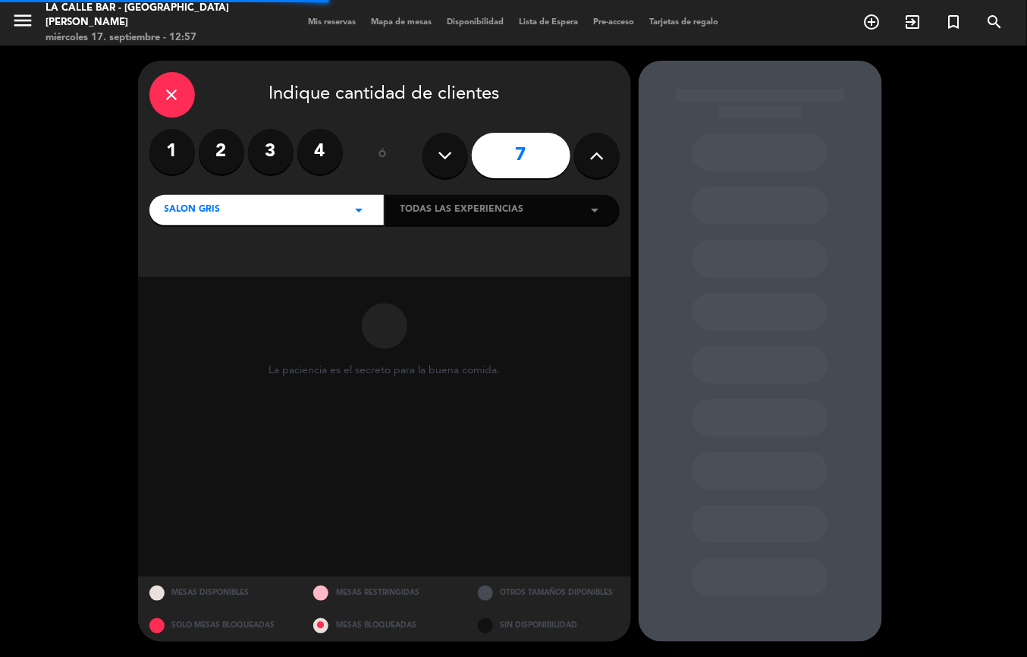
click at [589, 164] on icon at bounding box center [596, 155] width 14 height 23
drag, startPoint x: 583, startPoint y: 170, endPoint x: 590, endPoint y: 165, distance: 8.8
click at [584, 170] on button at bounding box center [597, 156] width 46 height 46
click at [590, 165] on icon at bounding box center [596, 155] width 14 height 23
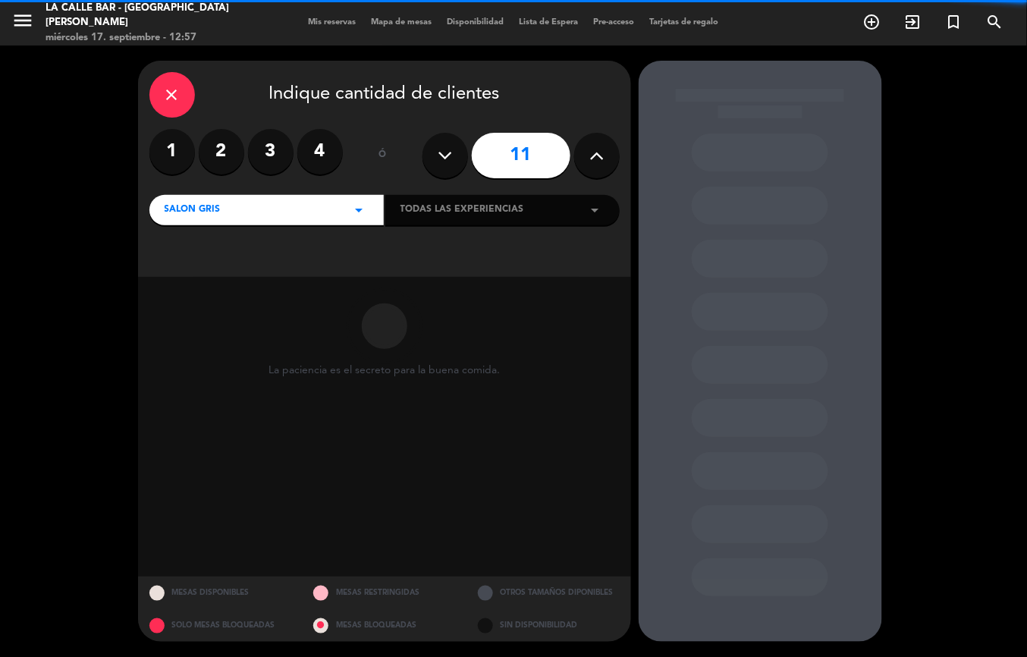
click at [590, 165] on icon at bounding box center [596, 155] width 14 height 23
type input "12"
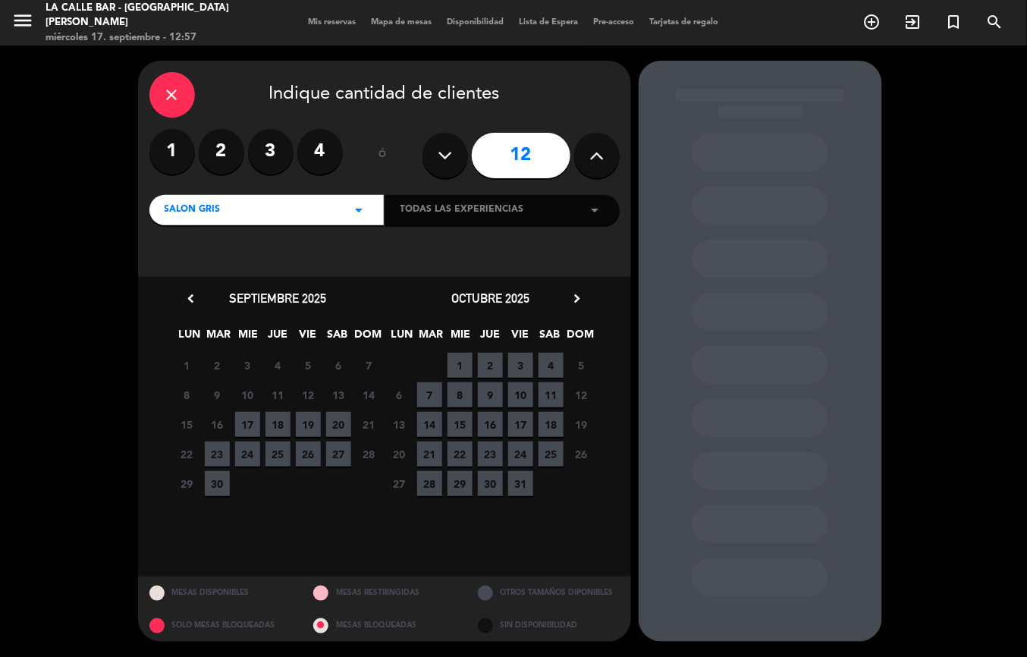
click at [334, 412] on span "20" at bounding box center [338, 424] width 25 height 25
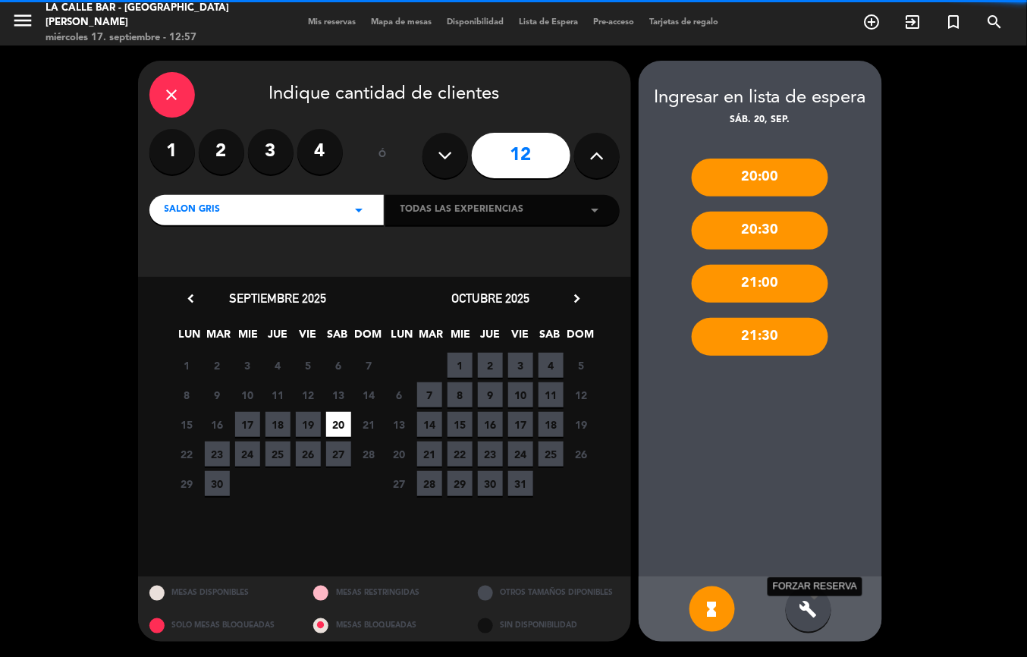
click at [811, 607] on icon "build" at bounding box center [809, 609] width 18 height 18
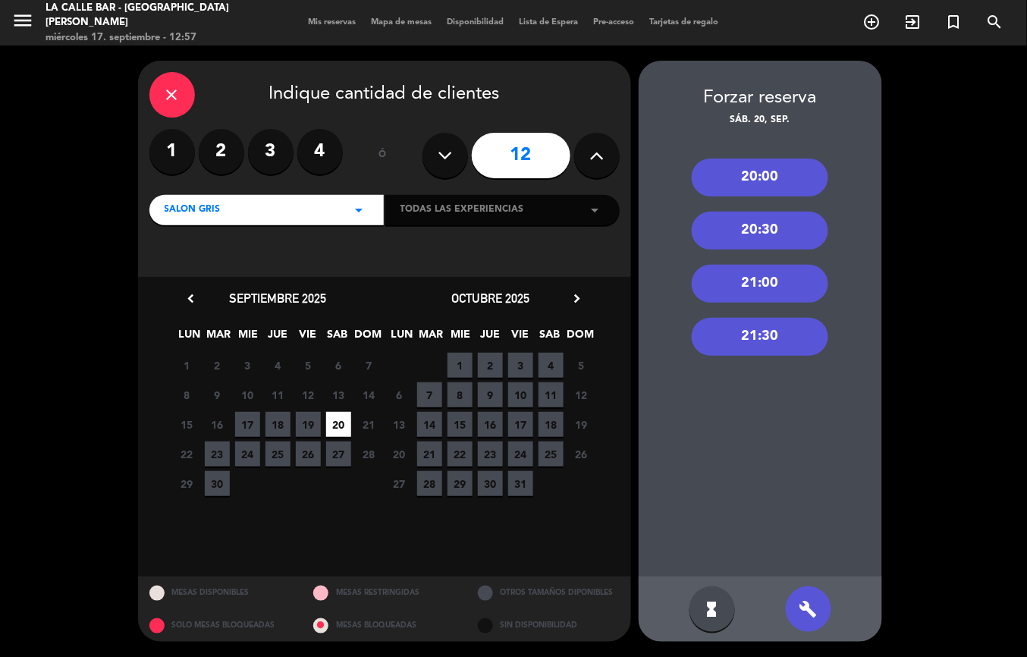
click at [747, 275] on div "21:00" at bounding box center [760, 284] width 137 height 38
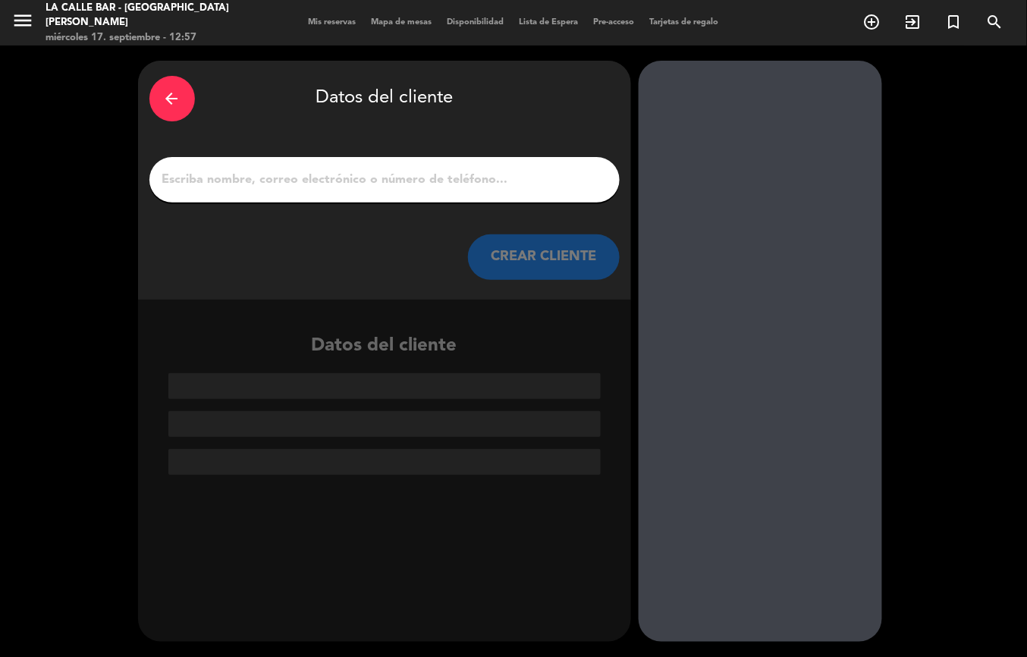
click at [363, 183] on input "1" at bounding box center [385, 179] width 448 height 21
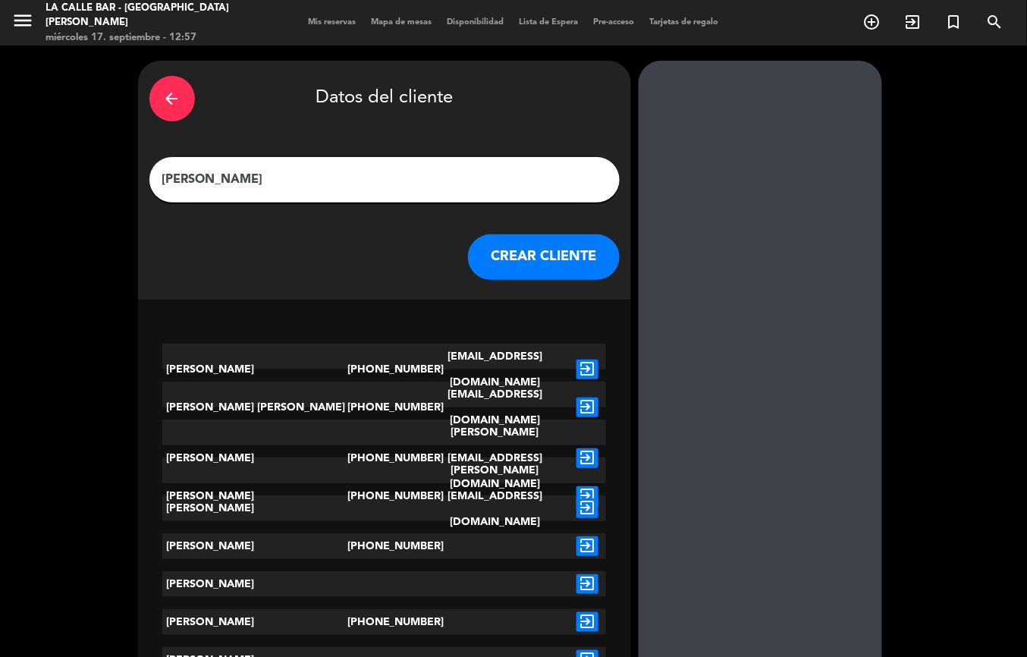
type input "[PERSON_NAME]"
click at [517, 234] on button "CREAR CLIENTE" at bounding box center [544, 257] width 152 height 46
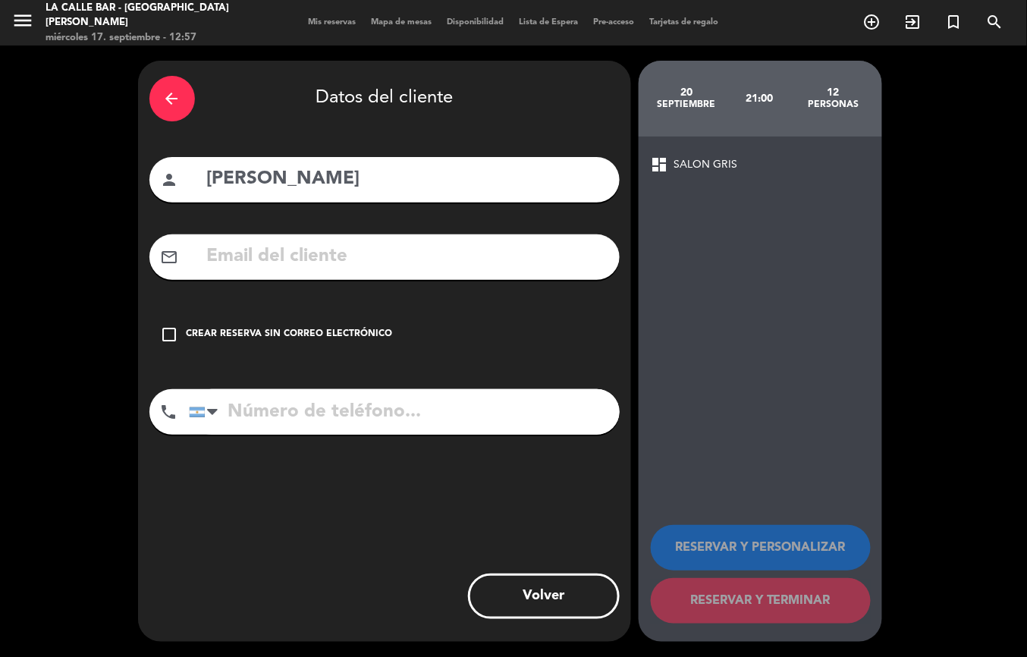
drag, startPoint x: 261, startPoint y: 366, endPoint x: 279, endPoint y: 332, distance: 38.0
click at [265, 360] on div "arrow_back Datos del cliente person [PERSON_NAME] mail_outline check_box_outlin…" at bounding box center [384, 351] width 493 height 581
click at [283, 327] on div "Crear reserva sin correo electrónico" at bounding box center [290, 334] width 206 height 15
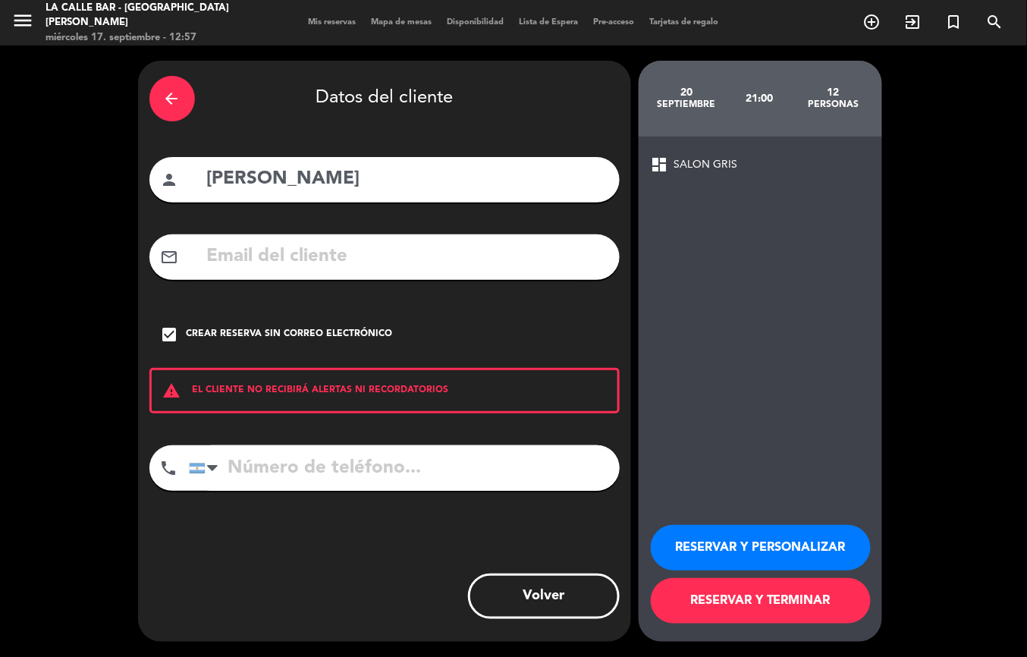
drag, startPoint x: 730, startPoint y: 541, endPoint x: 385, endPoint y: 80, distance: 575.6
click at [652, 358] on div "dashboard SALON GRIS RESERVAR Y PERSONALIZAR RESERVAR Y TERMINAR" at bounding box center [760, 389] width 243 height 505
paste input "[PHONE_NUMBER]"
type input "[PHONE_NUMBER]"
click at [347, 165] on input "[PERSON_NAME]" at bounding box center [407, 179] width 403 height 31
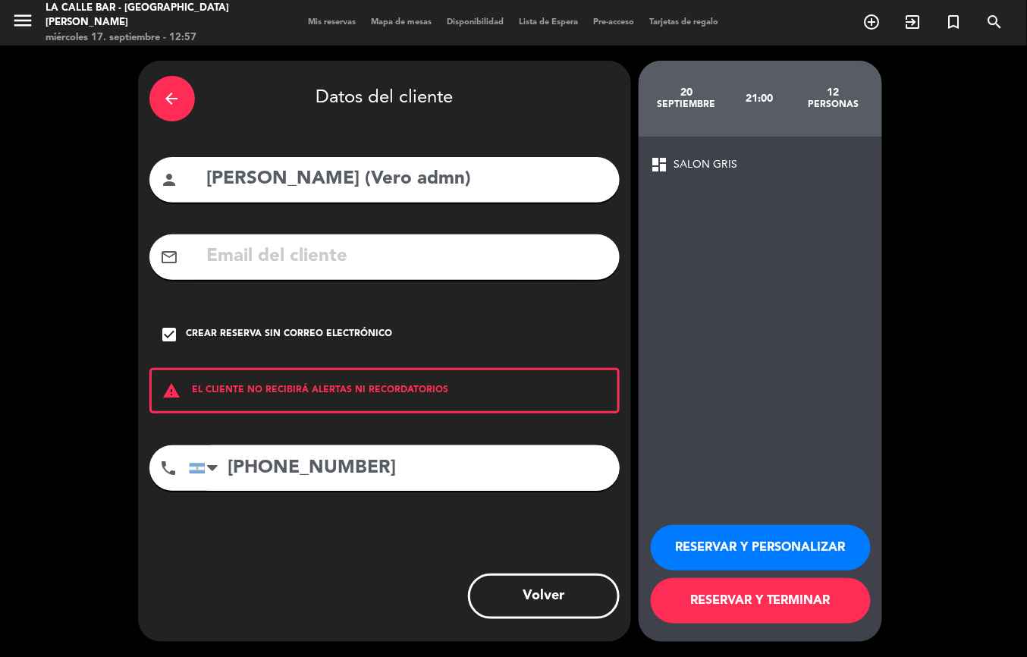
type input "[PERSON_NAME] (Vero admn)"
click at [756, 540] on button "RESERVAR Y PERSONALIZAR" at bounding box center [761, 548] width 220 height 46
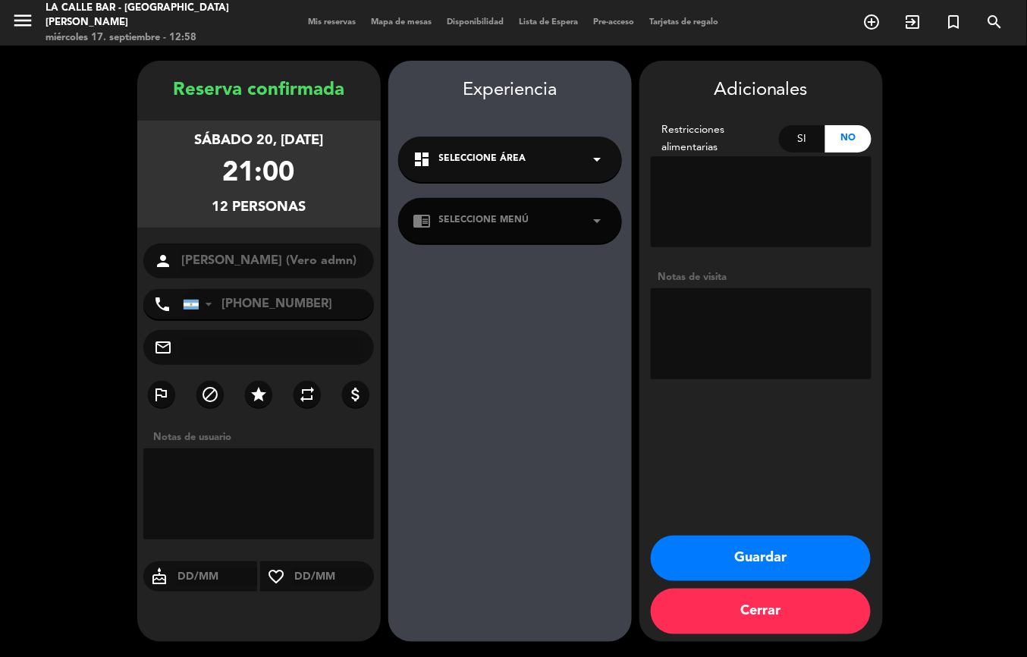
click at [718, 331] on textarea at bounding box center [761, 333] width 221 height 91
type textarea "s"
type textarea "sin seña"
drag, startPoint x: 738, startPoint y: 578, endPoint x: 748, endPoint y: 555, distance: 24.8
click at [742, 568] on button "Guardar" at bounding box center [761, 559] width 220 height 46
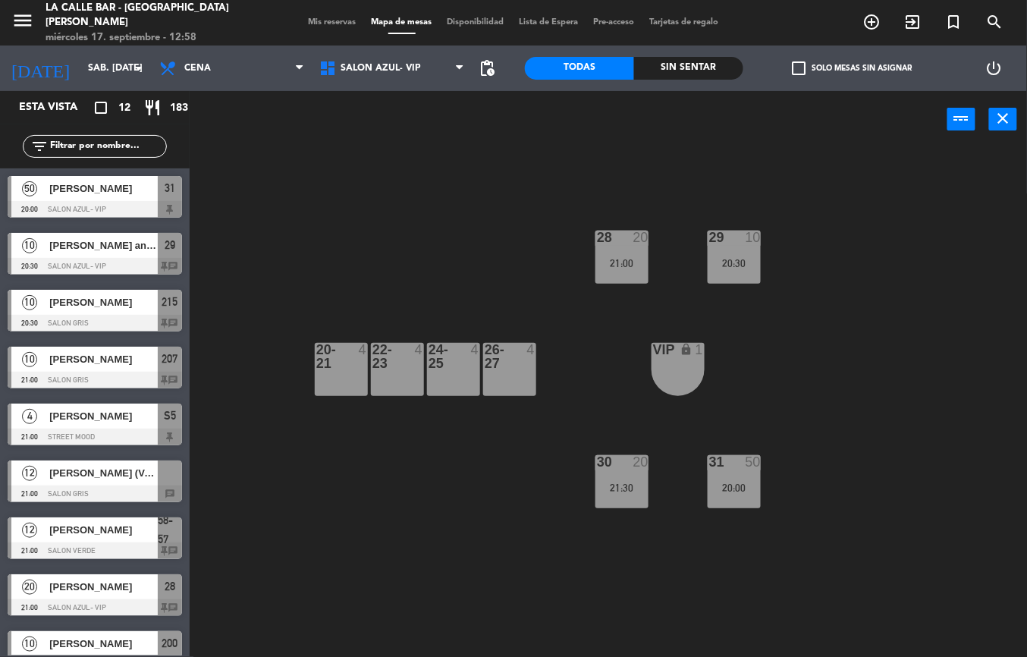
scroll to position [195, 0]
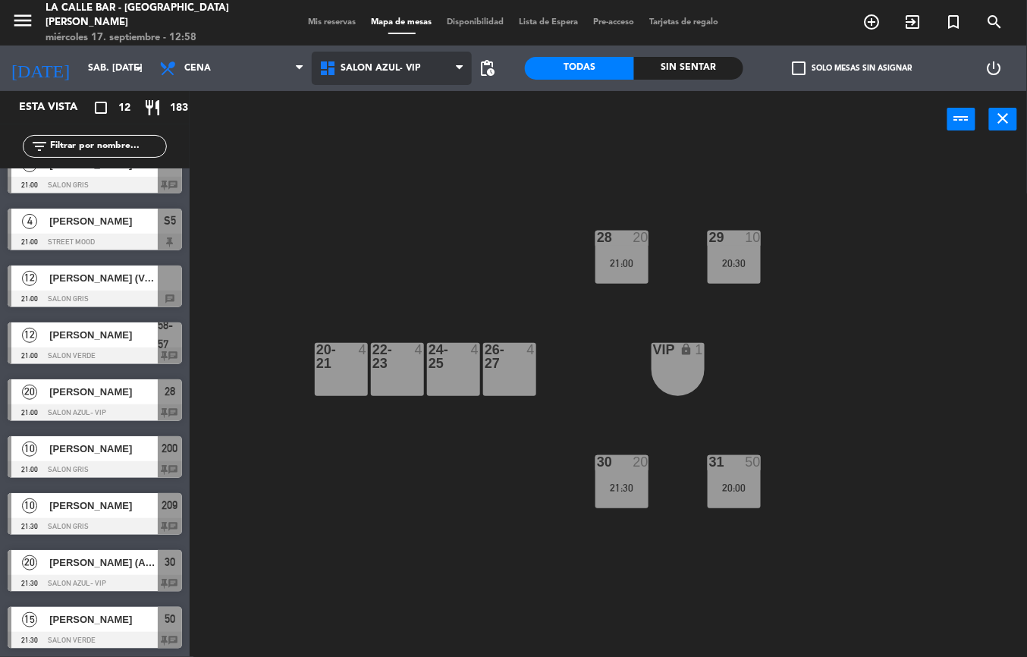
click at [360, 67] on span "SALON AZUL- VIP" at bounding box center [381, 68] width 80 height 11
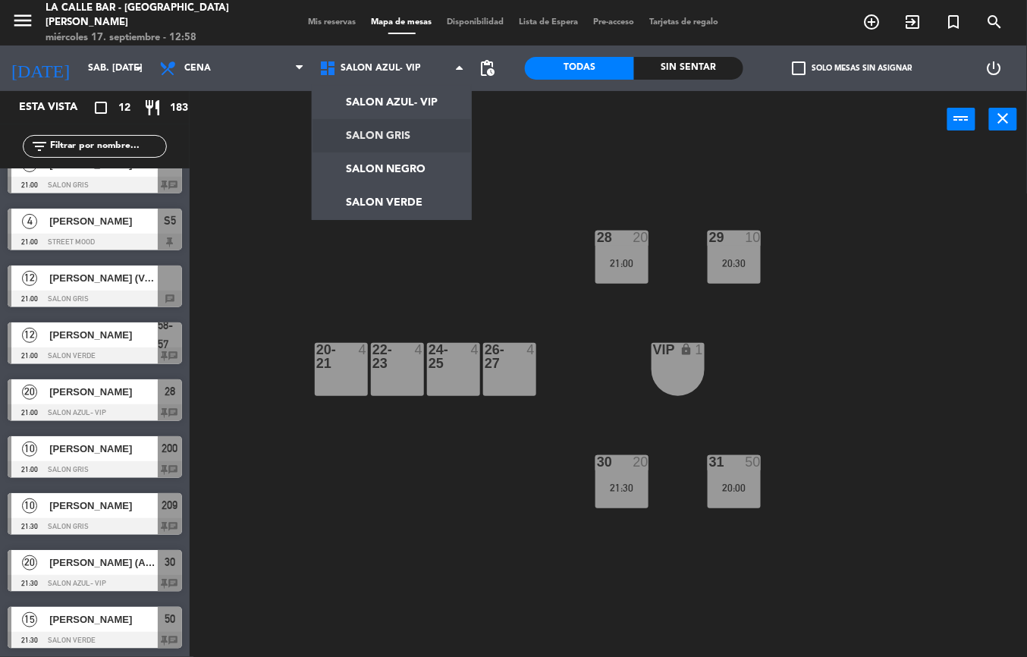
click at [413, 130] on ng-component "menu La Calle [PERSON_NAME] [PERSON_NAME] miércoles 17. septiembre - 12:58 Mis …" at bounding box center [513, 328] width 1027 height 657
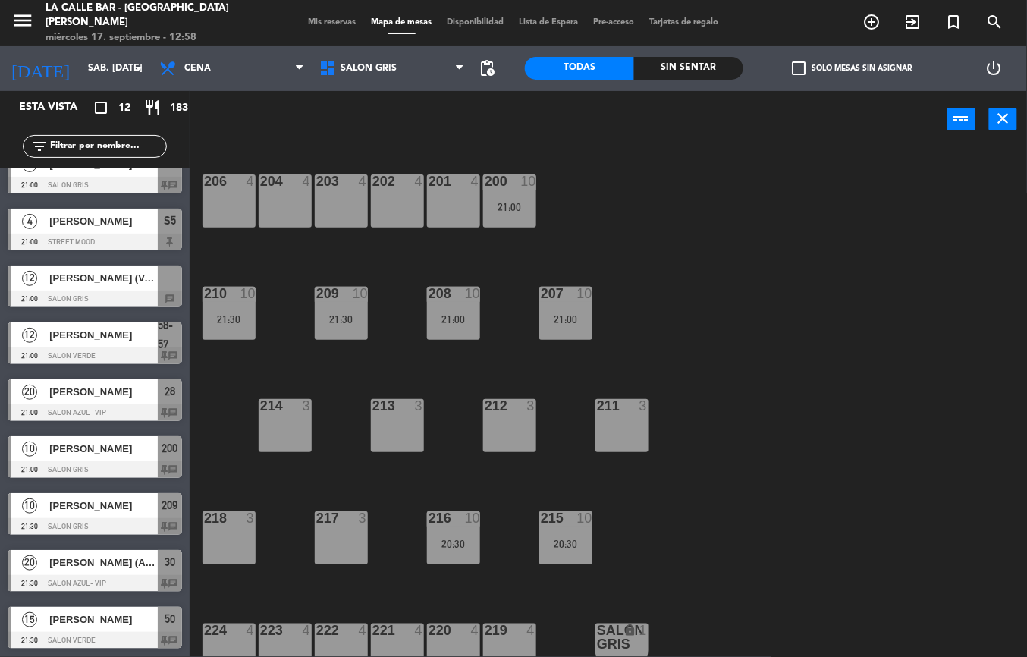
click at [346, 542] on div "217 3" at bounding box center [341, 537] width 53 height 53
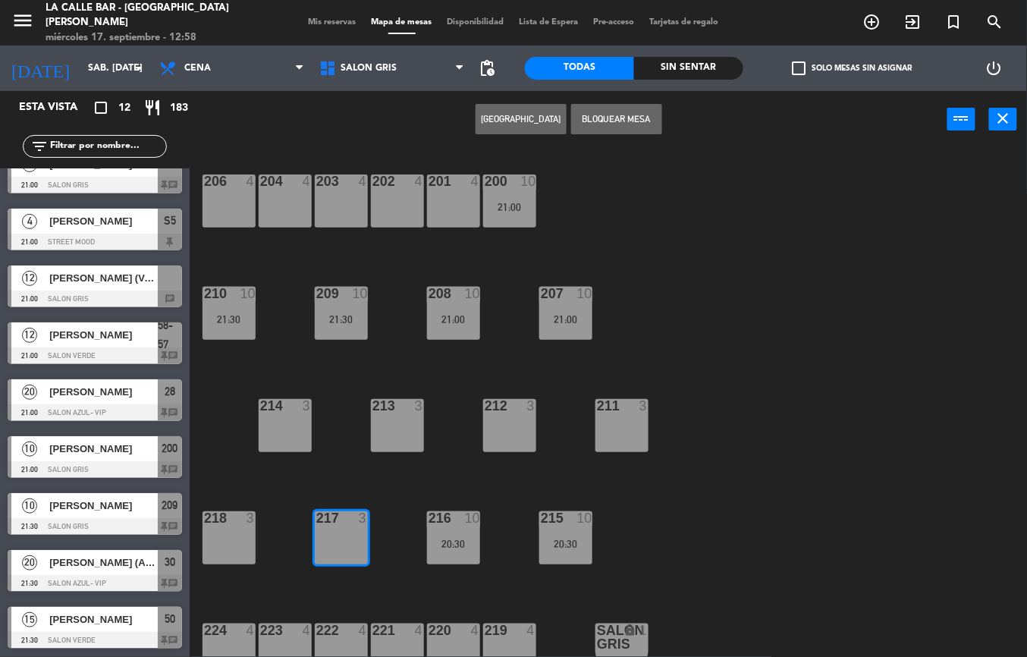
click at [210, 529] on div "218 3" at bounding box center [229, 537] width 53 height 53
click at [127, 272] on span "[PERSON_NAME] (Vero admn)" at bounding box center [103, 278] width 108 height 16
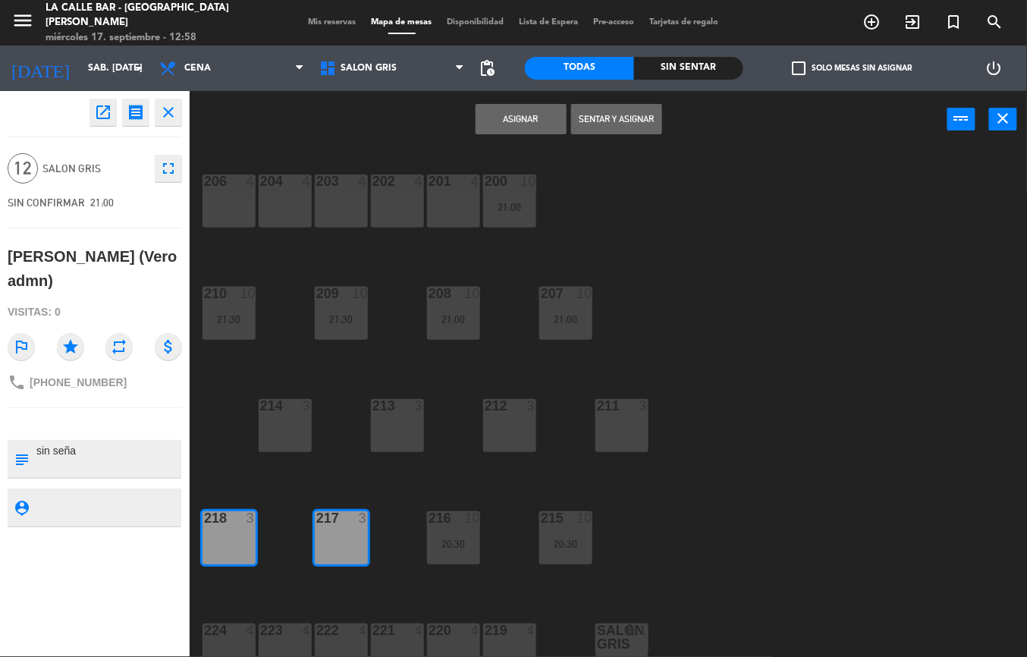
click at [481, 125] on button "Asignar" at bounding box center [521, 119] width 91 height 30
